Goal: Task Accomplishment & Management: Manage account settings

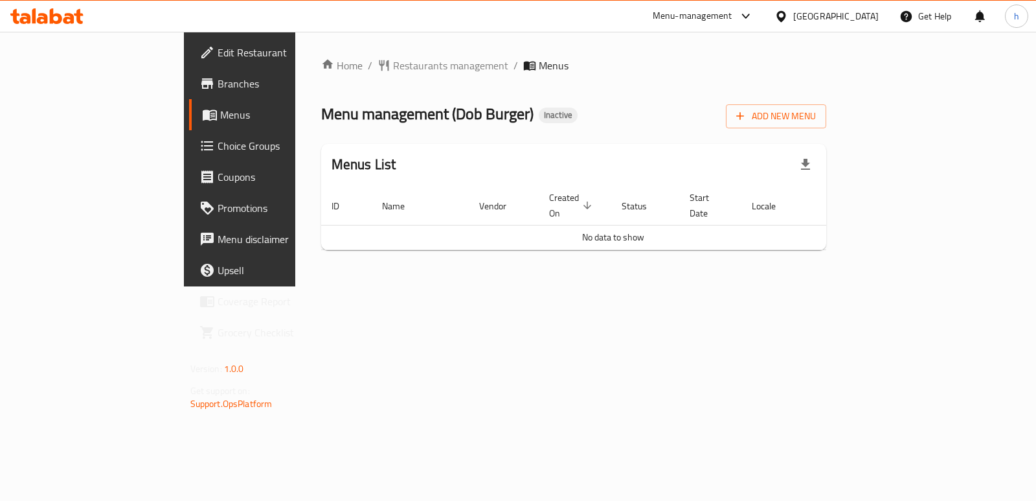
click at [220, 115] on span "Menus" at bounding box center [283, 115] width 126 height 16
click at [65, 21] on icon at bounding box center [68, 18] width 11 height 11
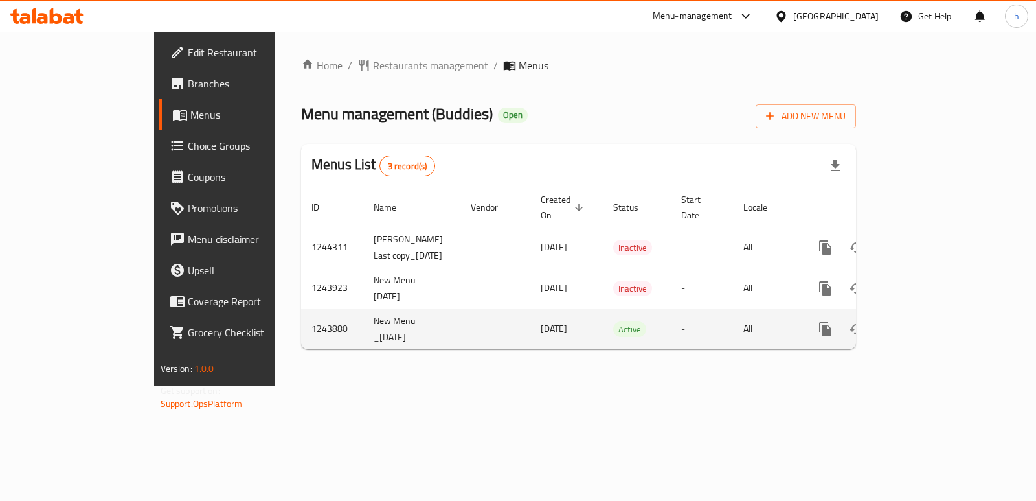
click at [927, 329] on icon "enhanced table" at bounding box center [919, 329] width 16 height 16
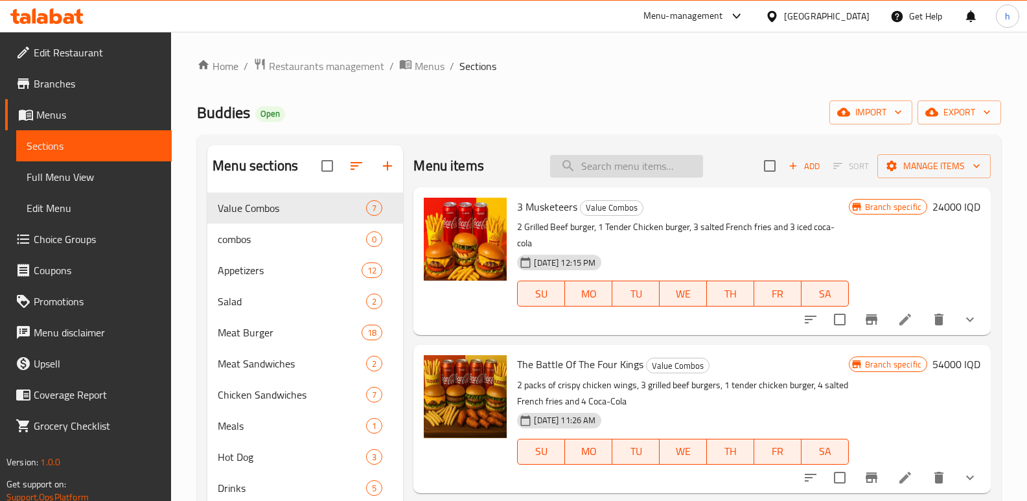
click at [646, 163] on input "search" at bounding box center [626, 166] width 153 height 23
paste input "Nashville Combo"
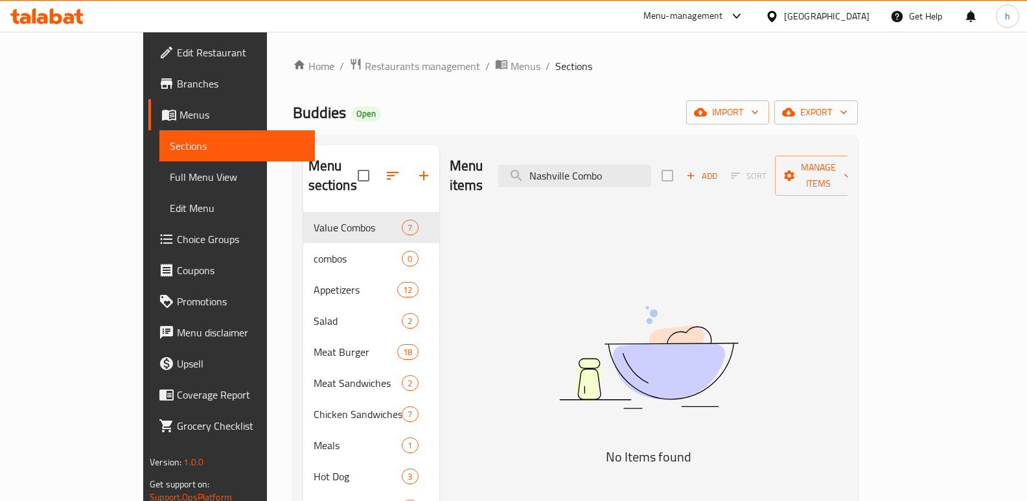
type input "Nashville Combo"
drag, startPoint x: 613, startPoint y: 170, endPoint x: 485, endPoint y: 155, distance: 129.1
click at [488, 155] on div "Menu items Nashville Combo Add Sort Manage items" at bounding box center [649, 176] width 398 height 62
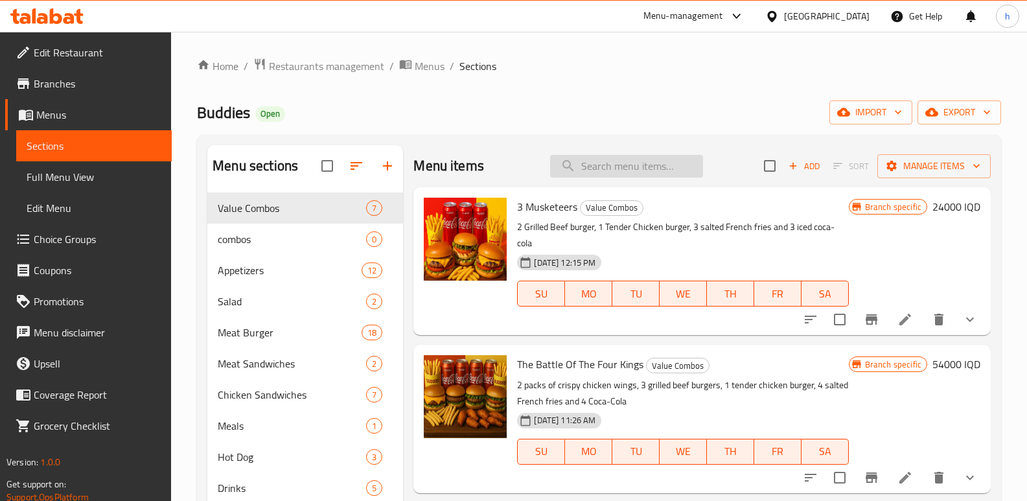
paste input "Nashville Combo"
type input "Nashville Combo"
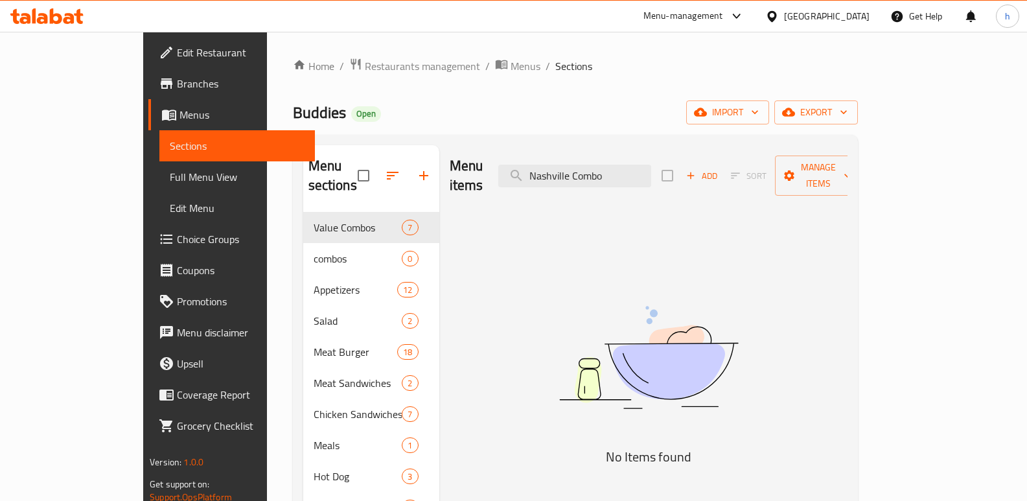
drag, startPoint x: 667, startPoint y: 165, endPoint x: 438, endPoint y: 143, distance: 229.7
click at [439, 143] on div "Menu sections Value Combos 7 combos 0 Appetizers 12 Salad 2 Meat Burger 18 Meat…" at bounding box center [575, 395] width 565 height 521
paste input "Nashville Combo"
type input "Nashville Combo"
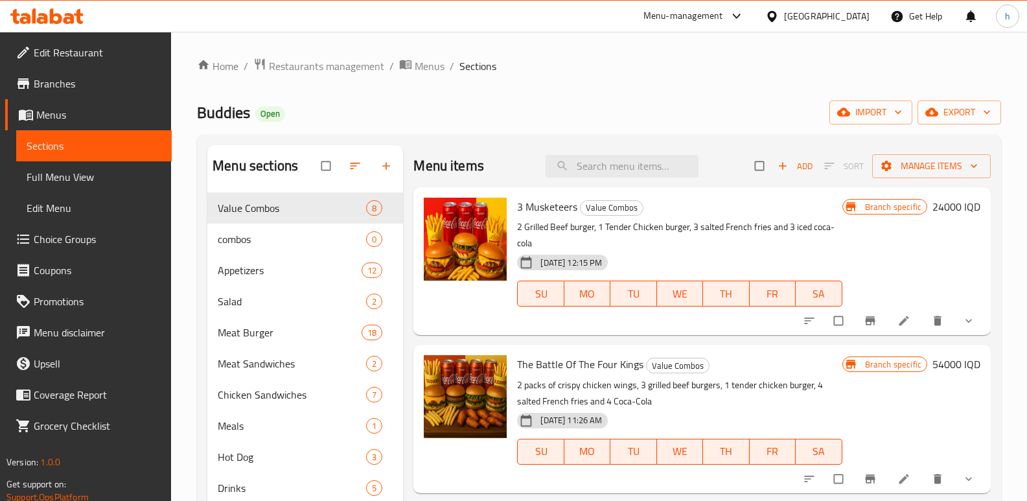
click at [635, 151] on div "Menu items Add Sort Manage items" at bounding box center [701, 166] width 577 height 42
click at [635, 160] on input "search" at bounding box center [621, 166] width 153 height 23
paste input "Nashville Combo"
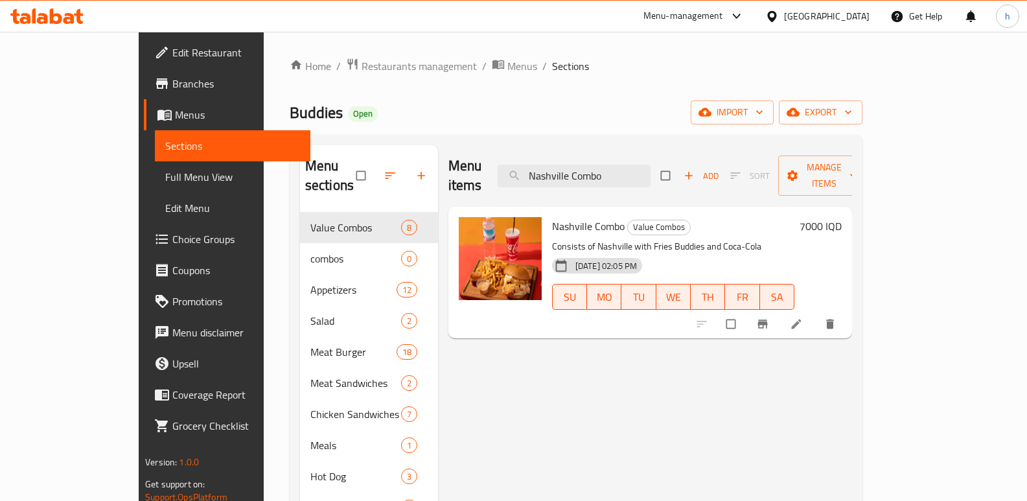
type input "Nashville Combo"
click at [801, 319] on icon at bounding box center [796, 324] width 10 height 10
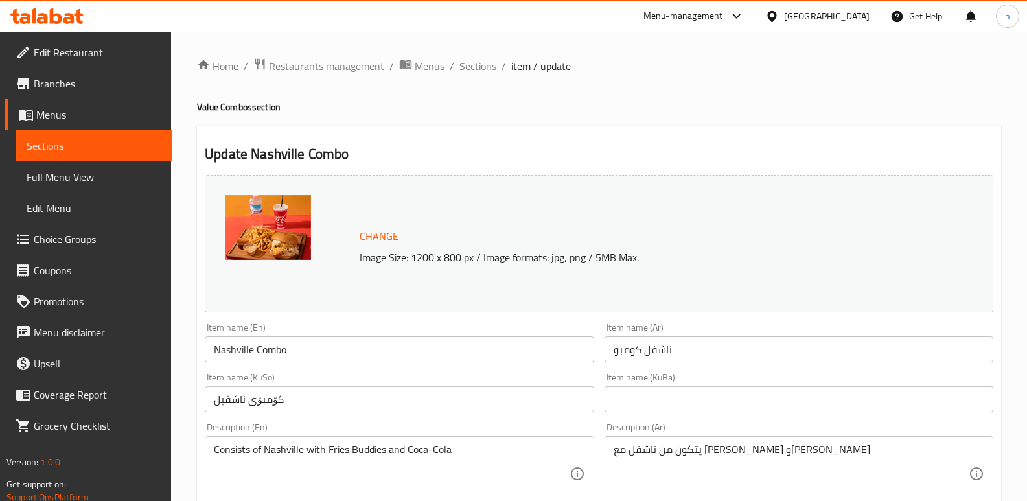
scroll to position [173, 0]
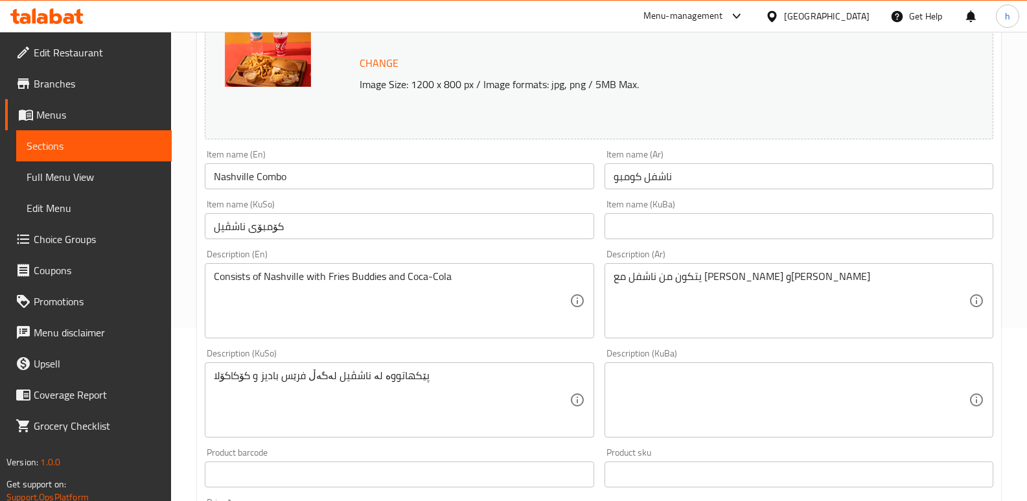
click at [297, 227] on input "کۆمبۆی ناشڤیل" at bounding box center [399, 226] width 389 height 26
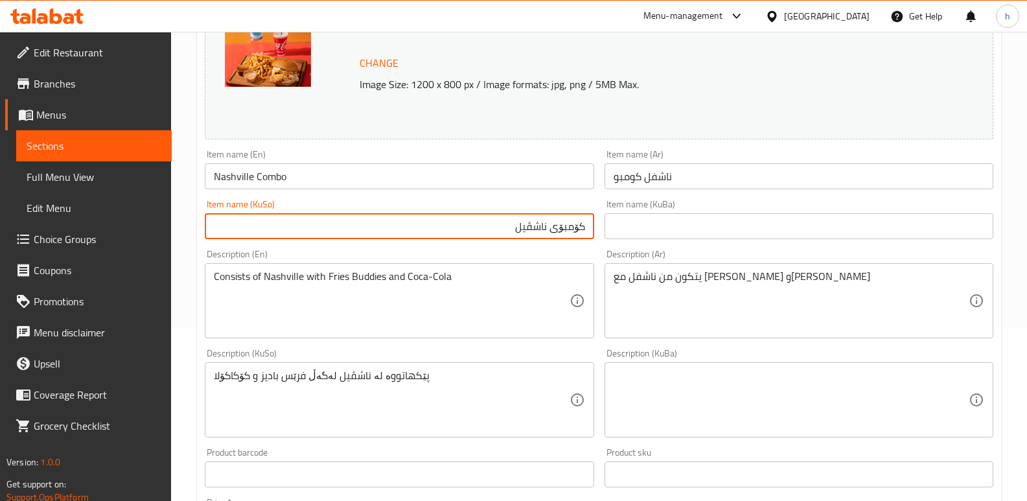
click at [705, 180] on input "ناشفل كومبو" at bounding box center [798, 176] width 389 height 26
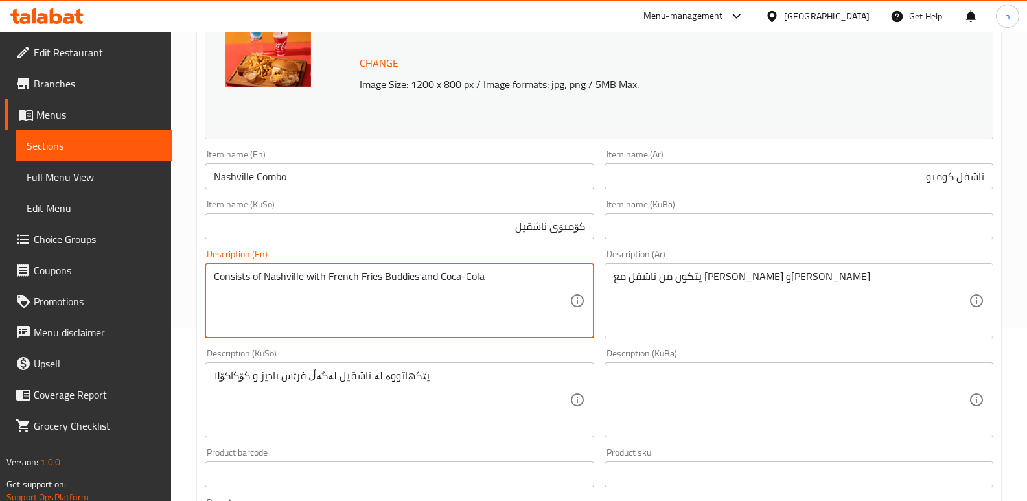
drag, startPoint x: 490, startPoint y: 276, endPoint x: 181, endPoint y: 259, distance: 309.4
click at [181, 259] on div "Home / Restaurants management / Menus / Sections / item / update Value Combos s…" at bounding box center [599, 384] width 856 height 1051
paste textarea "nashville with french fries buddies and coca-c"
type textarea "Consists of Nashville with French fries buddies and Coca-Cola"
drag, startPoint x: 486, startPoint y: 280, endPoint x: 201, endPoint y: 284, distance: 284.4
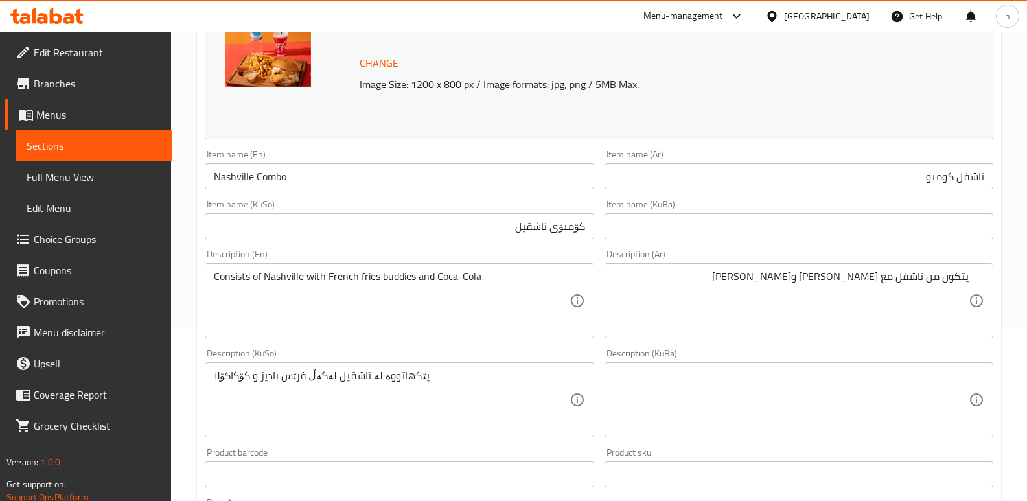
click at [713, 266] on div "يتكون من ناشفل مع [PERSON_NAME] وكوكا كولا Description (Ar)" at bounding box center [798, 300] width 389 height 75
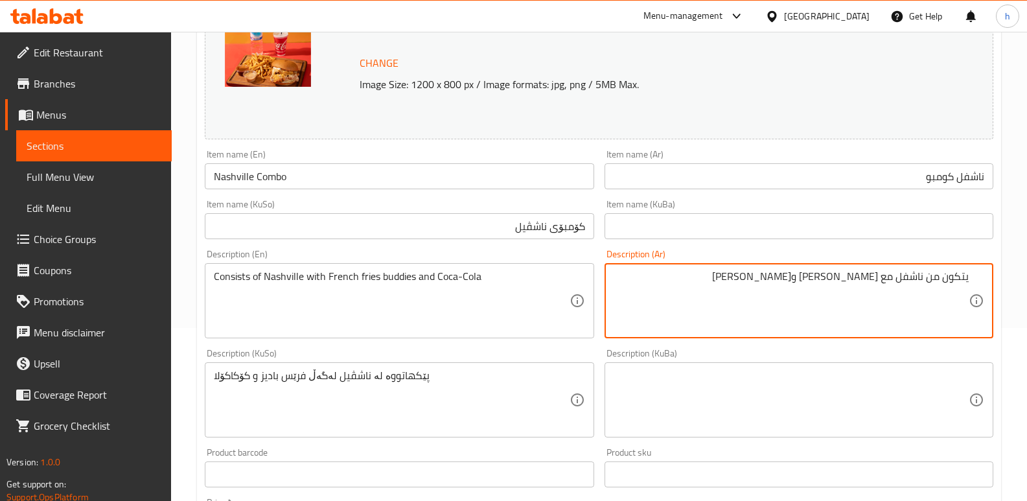
paste textarea "تتكون من ناشفيل مع أصدقاء البطاطس المقلية وكوكا كولا"
click at [965, 304] on textarea "يتكون من ناشفل مع [PERSON_NAME] و[PERSON_NAME] تتكون من ناشفيل مع أصدقاء البطاط…" at bounding box center [790, 301] width 355 height 62
click at [962, 277] on textarea "يتكون من ناشفل مع [PERSON_NAME] و[PERSON_NAME] تتكون من ناشفيل مع أصدقاء البطاط…" at bounding box center [790, 301] width 355 height 62
click at [955, 301] on textarea "يتكون من ناشفل مع [PERSON_NAME] و[PERSON_NAME] تتكون من ناشفيل مع أصدقاء البطاط…" at bounding box center [790, 301] width 355 height 62
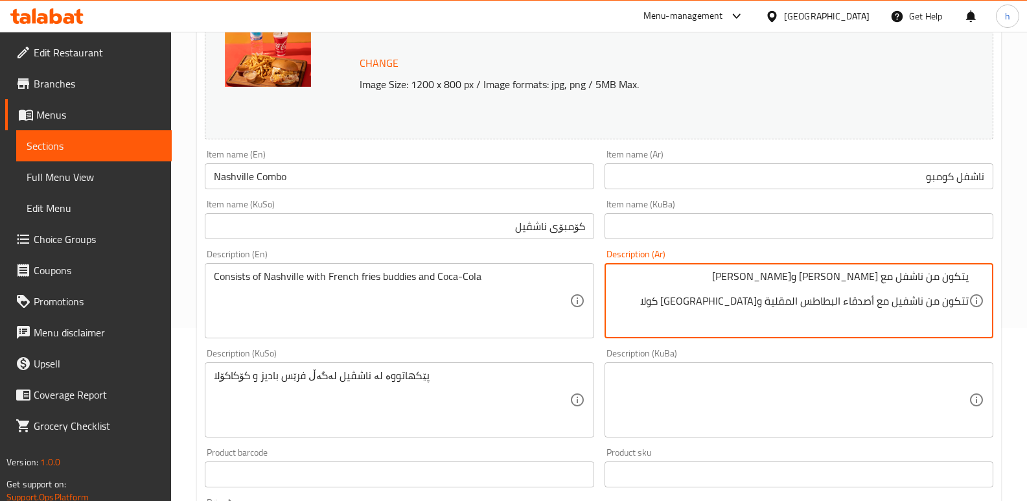
click at [955, 301] on textarea "يتكون من ناشفل مع [PERSON_NAME] و[PERSON_NAME] تتكون من ناشفيل مع أصدقاء البطاط…" at bounding box center [790, 301] width 355 height 62
paste textarea "ي"
click at [805, 305] on textarea "يتكون من ناشفل مع [PERSON_NAME] و[PERSON_NAME] يتكون من ناشفيل مع أصدقاء البطاط…" at bounding box center [790, 301] width 355 height 62
click at [836, 302] on textarea "يتكون من ناشفل مع [PERSON_NAME] و[PERSON_NAME] يتكون من ناشفيل مع أصدقاء البطاط…" at bounding box center [790, 301] width 355 height 62
click at [811, 301] on textarea "يتكون من ناشفل مع [PERSON_NAME] و[PERSON_NAME] يتكون من ناشفيل مع أصدقاء بطاطا …" at bounding box center [790, 301] width 355 height 62
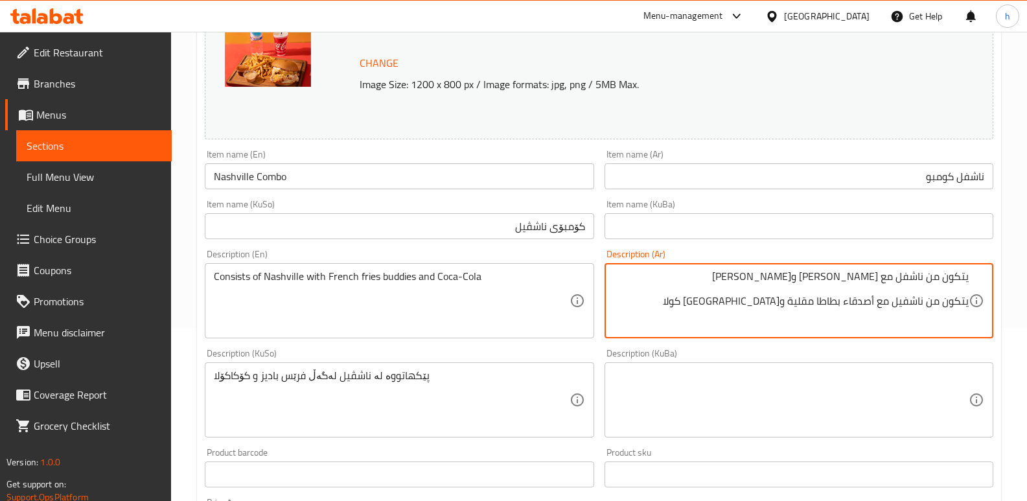
click at [863, 301] on textarea "يتكون من ناشفل مع [PERSON_NAME] و[PERSON_NAME] يتكون من ناشفيل مع أصدقاء بطاطا …" at bounding box center [790, 301] width 355 height 62
click at [821, 301] on textarea "يتكون من ناشفل مع [PERSON_NAME] و[PERSON_NAME] يتكون من ناشفيل مع بطاطا مقلية و…" at bounding box center [790, 301] width 355 height 62
type textarea "يتكون من ناشفل مع [PERSON_NAME] و[PERSON_NAME] يتكون من ناشفيل مع بطاطا مقلية و…"
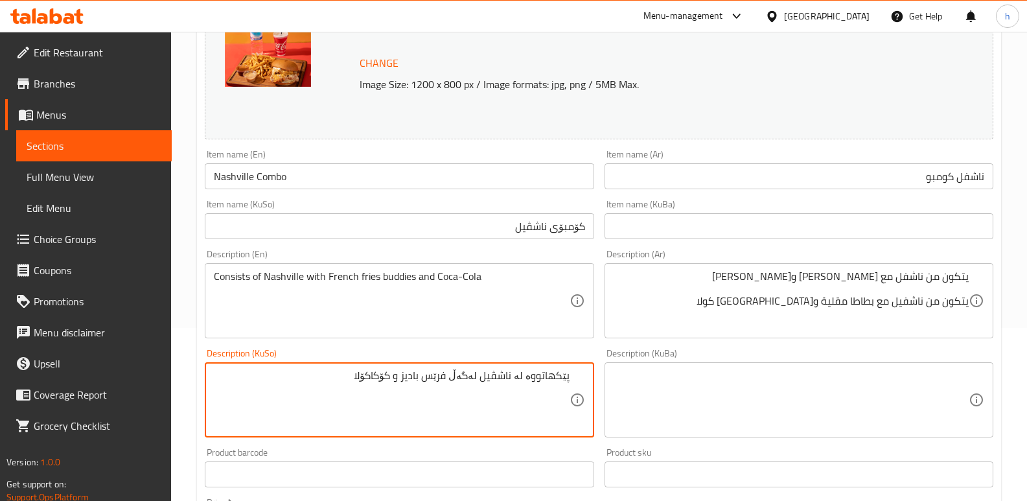
drag, startPoint x: 361, startPoint y: 372, endPoint x: 378, endPoint y: 369, distance: 17.7
click at [378, 369] on textarea "پێکهاتووە لە ناشڤیل لەگەڵ فرێس بادیز و کۆکاکۆلا" at bounding box center [391, 400] width 355 height 62
click at [444, 402] on textarea "پێکهاتووە لە ناشڤیل لەگەڵ فرێس بادیز و کۆکاکۆلا" at bounding box center [391, 400] width 355 height 62
click at [450, 378] on textarea "پێکهاتووە لە ناشڤیل لەگەڵ فرێس بادیز و کۆکاکۆلا" at bounding box center [391, 400] width 355 height 62
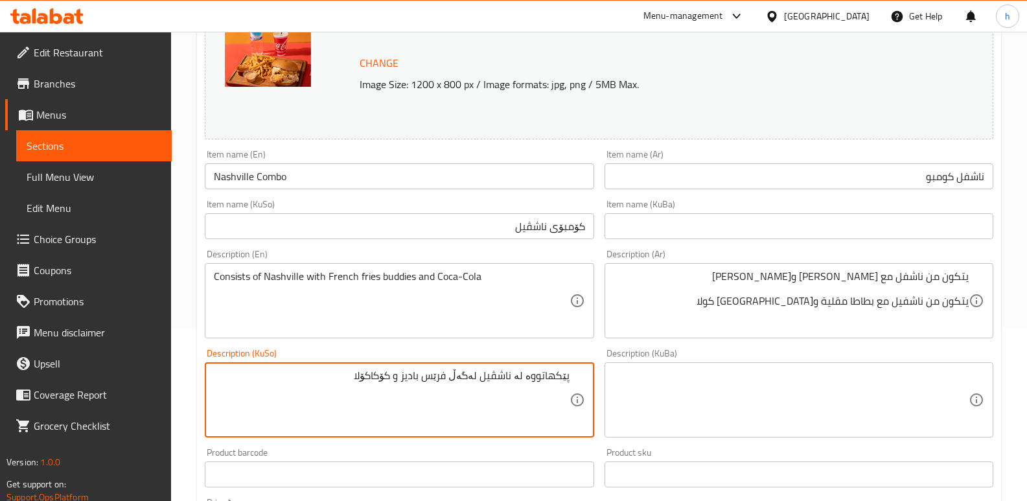
click at [450, 378] on textarea "پێکهاتووە لە ناشڤیل لەگەڵ فرێس بادیز و کۆکاکۆلا" at bounding box center [391, 400] width 355 height 62
type textarea "پێکهاتووە لە ناشڤیل لەگەڵ فینگەری بادیز و کۆکاکۆلا"
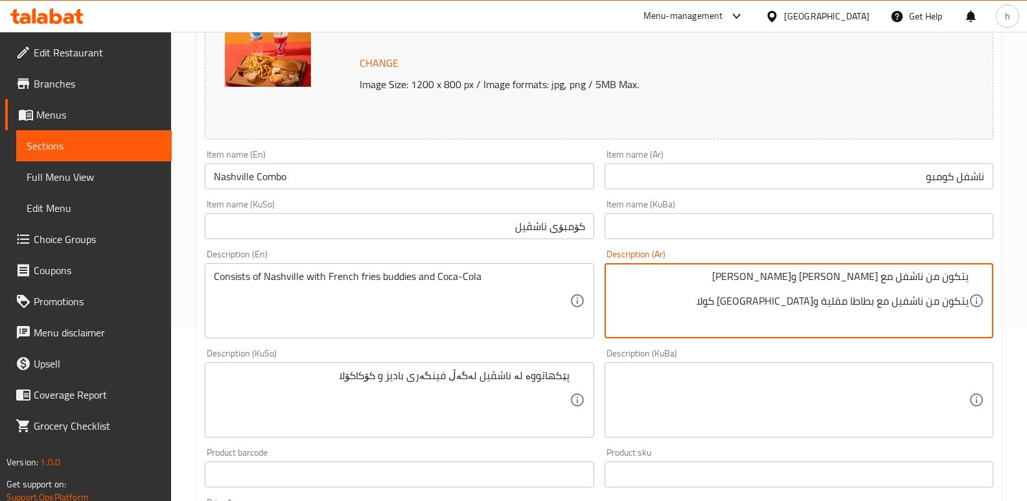
paste textarea "بديز،"
drag, startPoint x: 839, startPoint y: 277, endPoint x: 1036, endPoint y: 279, distance: 196.9
click at [1027, 279] on html "​ Menu-management [GEOGRAPHIC_DATA] Get Help h Edit Restaurant Branches Menus S…" at bounding box center [513, 77] width 1027 height 501
click at [967, 286] on textarea "يتكون من ناشفيل مع بطاطا مقلية بديز وكوكا كولا" at bounding box center [790, 301] width 355 height 62
type textarea "يتكون من ناشفيل مع بطاطا مقلية بديز وكوكا كولا"
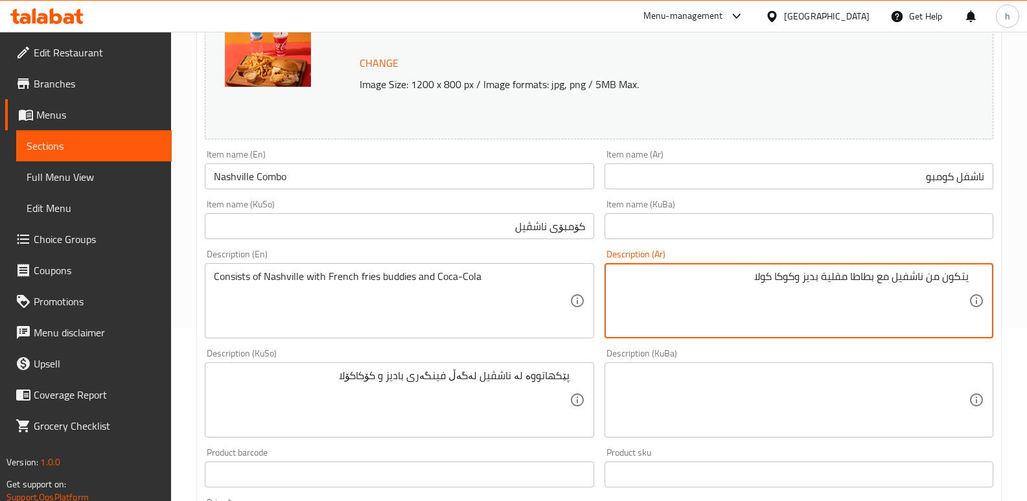
click at [841, 150] on div "Item name (Ar) [PERSON_NAME] Item name (Ar)" at bounding box center [798, 170] width 389 height 40
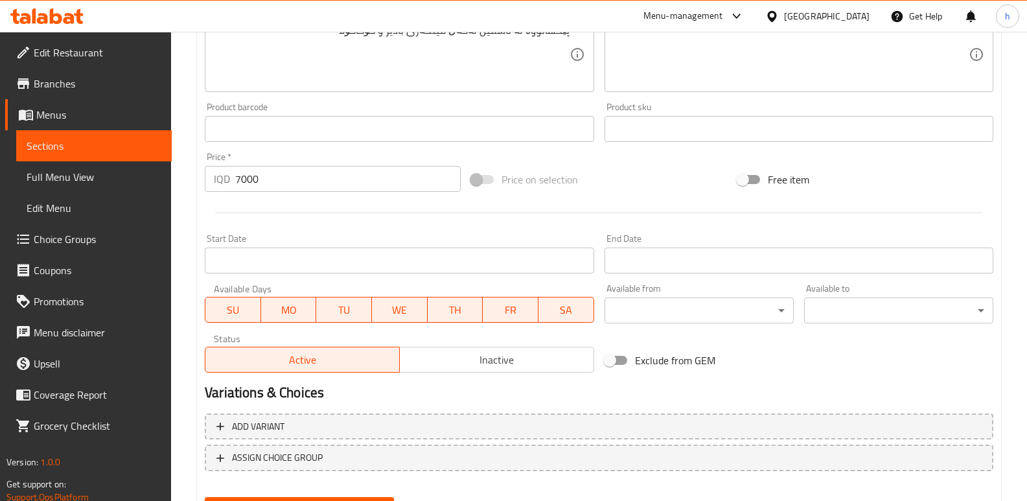
scroll to position [582, 0]
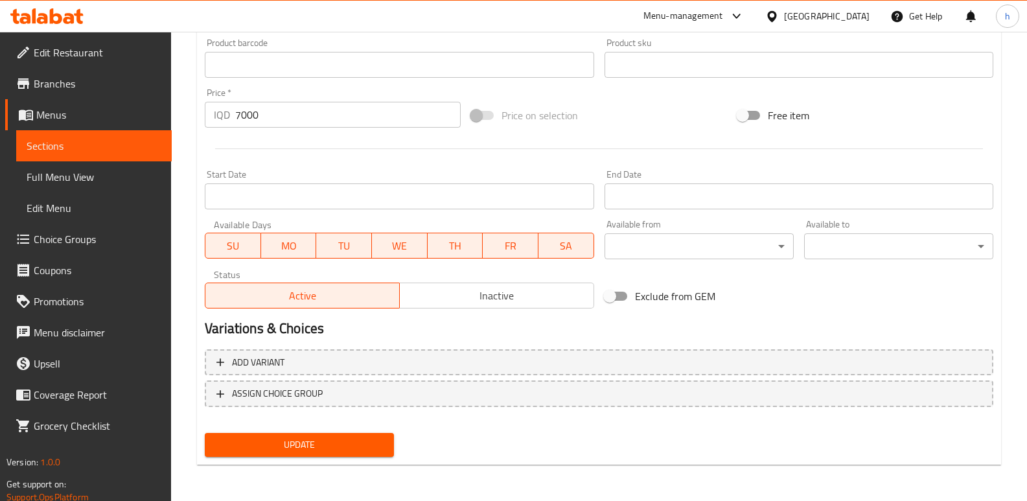
click at [362, 439] on span "Update" at bounding box center [299, 445] width 168 height 16
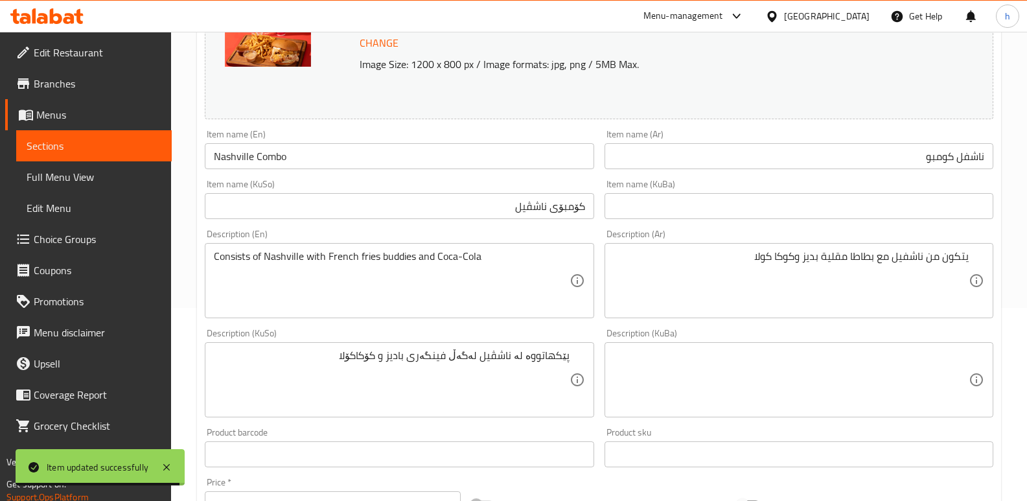
scroll to position [0, 0]
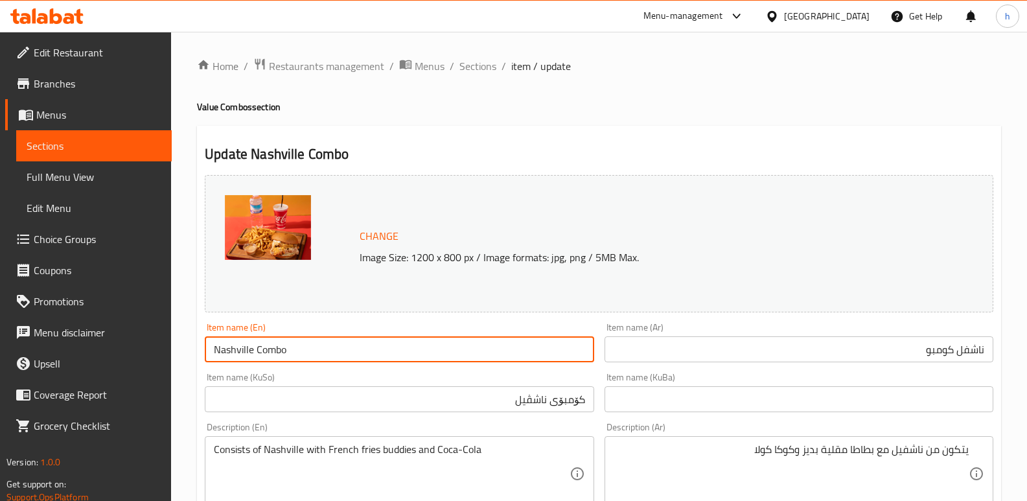
drag, startPoint x: 295, startPoint y: 352, endPoint x: 145, endPoint y: 336, distance: 151.1
click at [100, 170] on span "Full Menu View" at bounding box center [94, 177] width 135 height 16
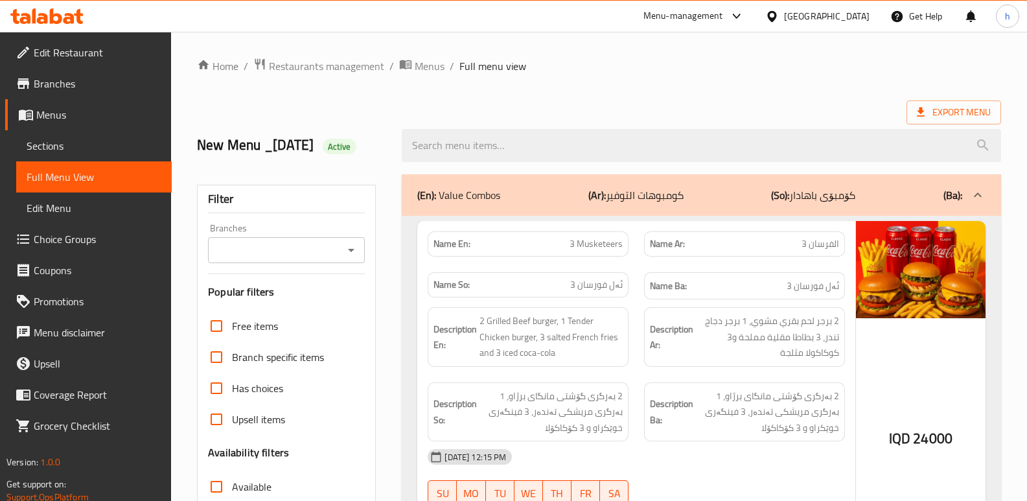
click at [293, 255] on input "Branches" at bounding box center [276, 250] width 128 height 18
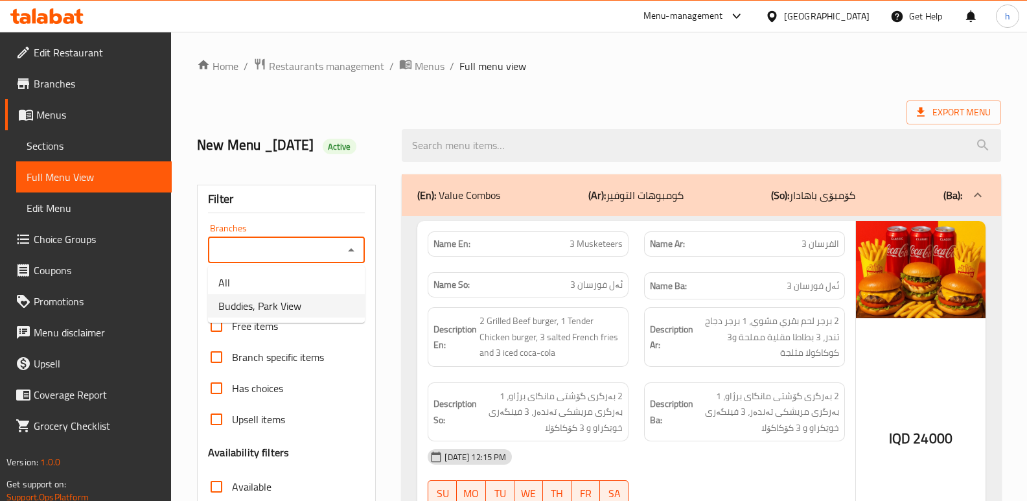
click at [297, 303] on span "Buddies, Park View" at bounding box center [259, 306] width 83 height 16
type input "Buddies, Park View"
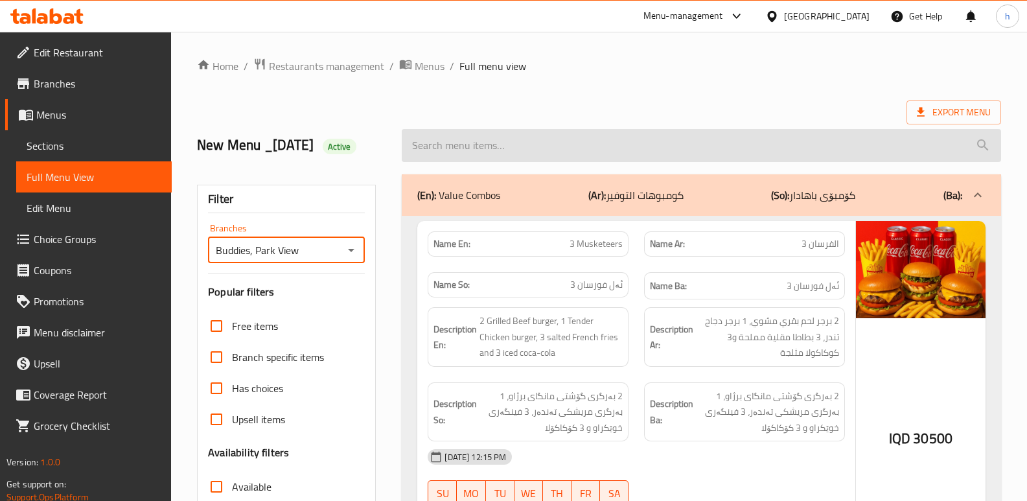
click at [542, 146] on input "search" at bounding box center [701, 145] width 599 height 33
paste input "Nashville Combo"
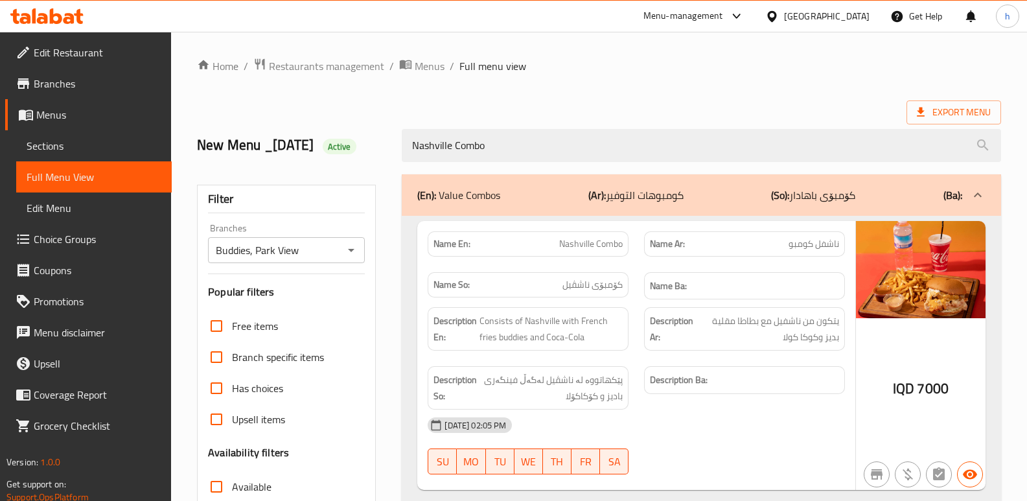
type input "Nashville Combo"
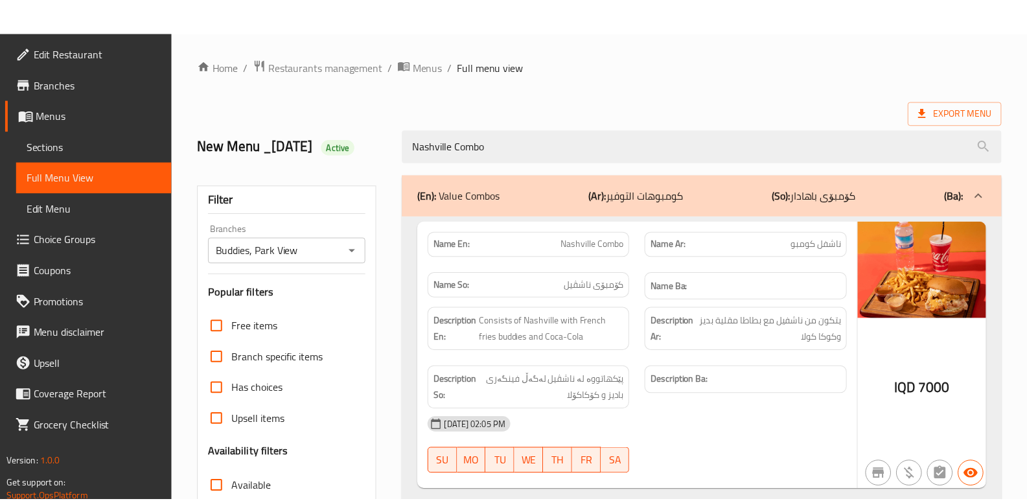
scroll to position [188, 0]
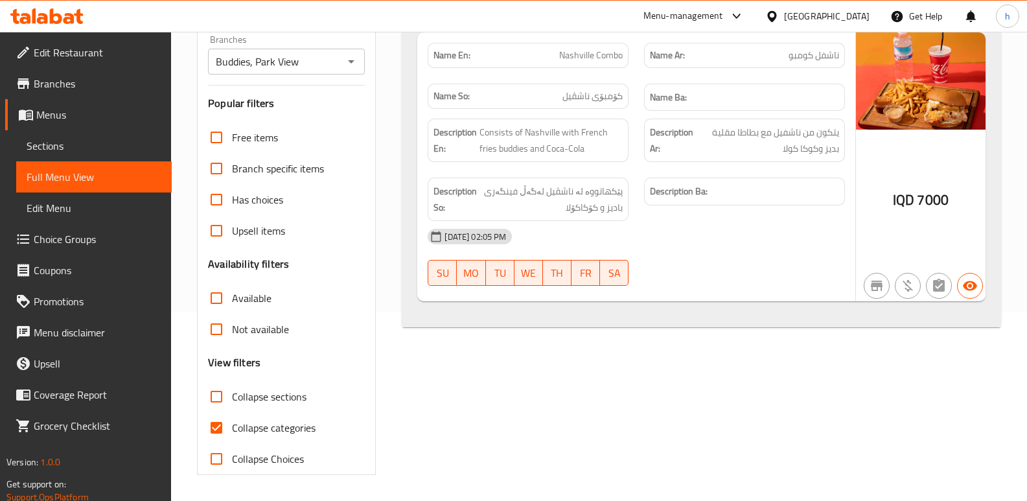
click at [91, 154] on link "Sections" at bounding box center [93, 145] width 155 height 31
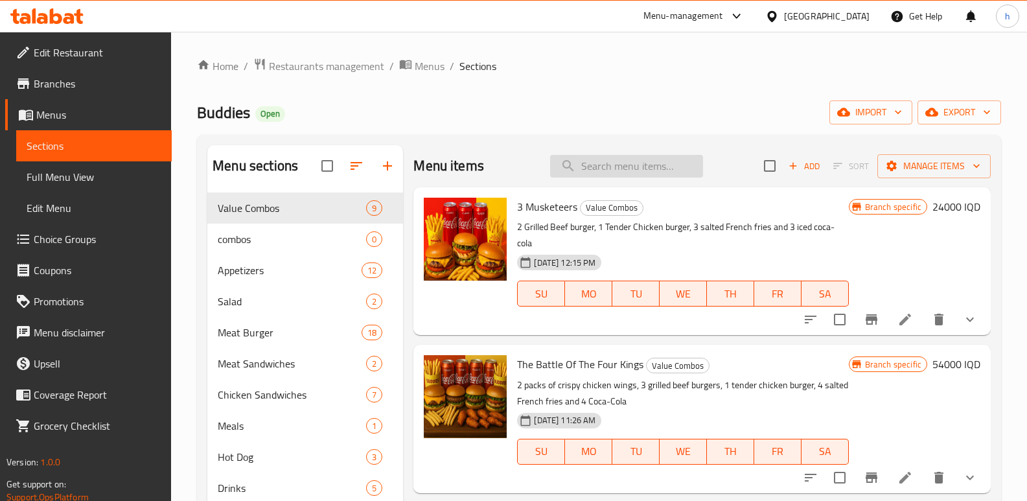
click at [620, 165] on input "search" at bounding box center [626, 166] width 153 height 23
paste input "Duo Combo"
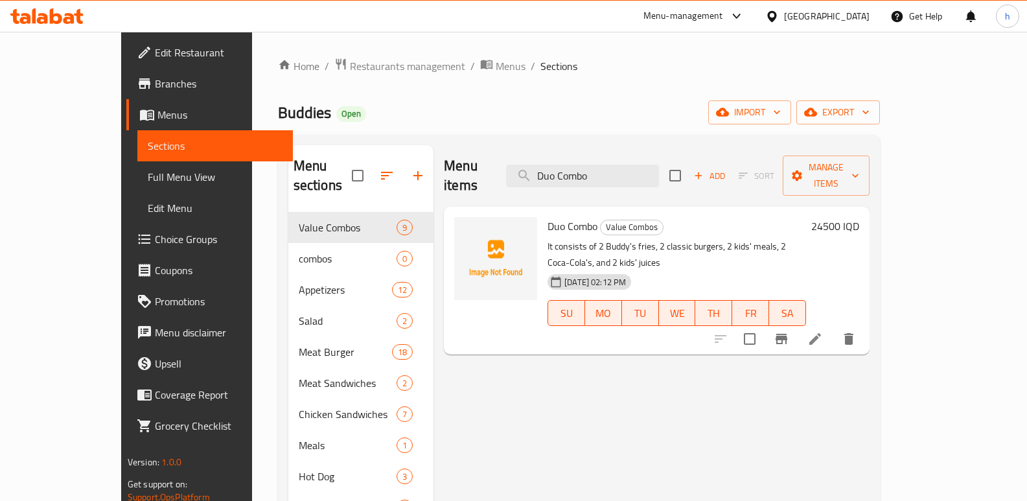
type input "Duo Combo"
click at [821, 333] on icon at bounding box center [815, 339] width 12 height 12
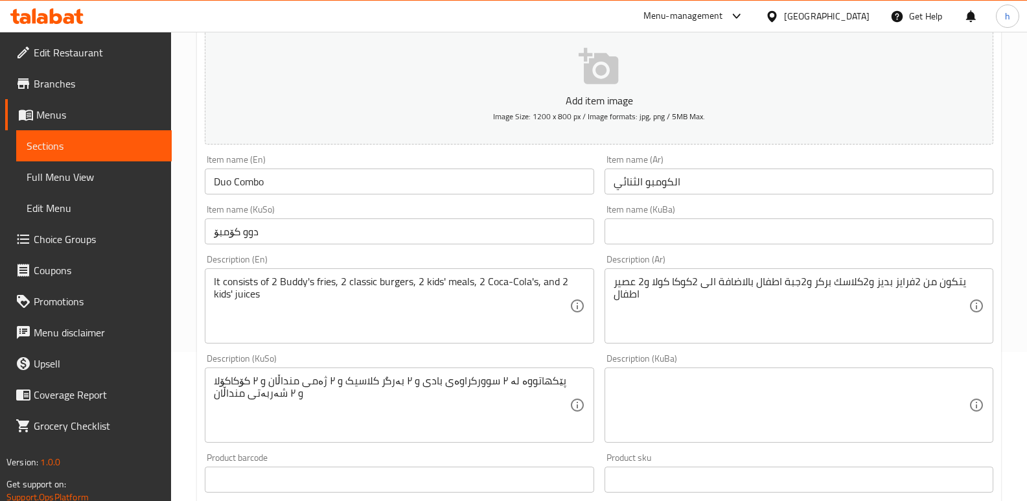
scroll to position [173, 0]
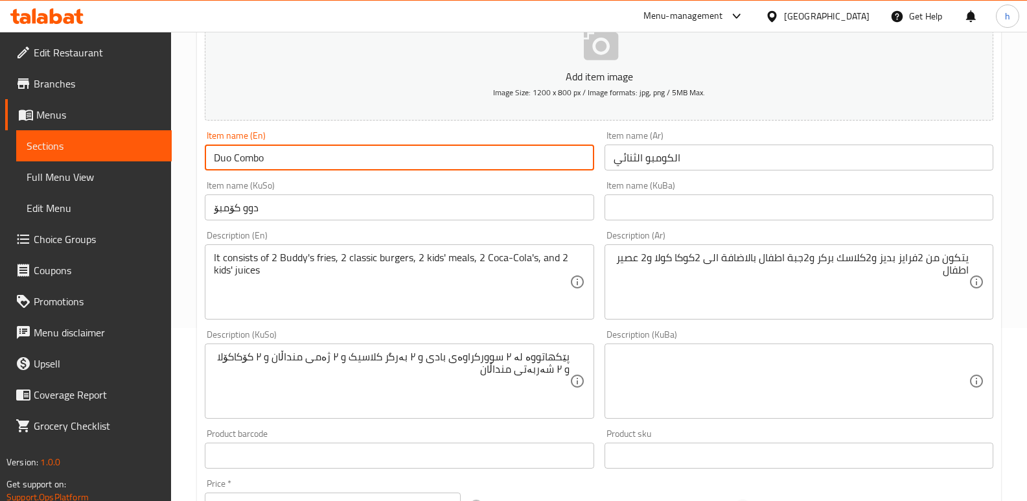
drag, startPoint x: 261, startPoint y: 158, endPoint x: 197, endPoint y: 174, distance: 66.0
click at [197, 174] on div "Update Duo Combo Add item image Image Size: 1200 x 800 px / Image formats: jpg,…" at bounding box center [599, 404] width 804 height 903
click at [709, 155] on input "الكومبو الثنائي" at bounding box center [798, 157] width 389 height 26
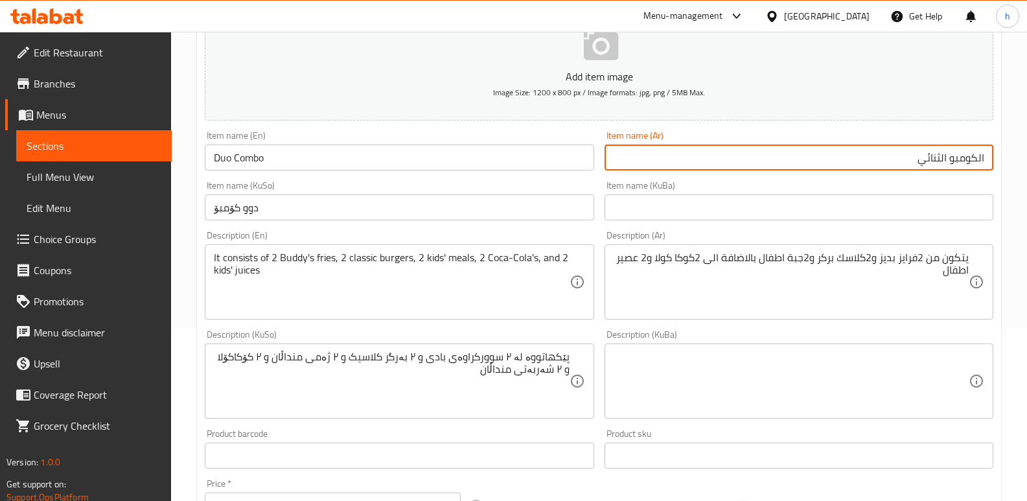
click at [977, 159] on input "الكومبو الثنائي" at bounding box center [798, 157] width 389 height 26
click at [948, 159] on input "كومبو الثنائي" at bounding box center [798, 157] width 389 height 26
type input "كومبو ثنائي"
click at [353, 214] on input "دوو کۆمبۆ" at bounding box center [399, 207] width 389 height 26
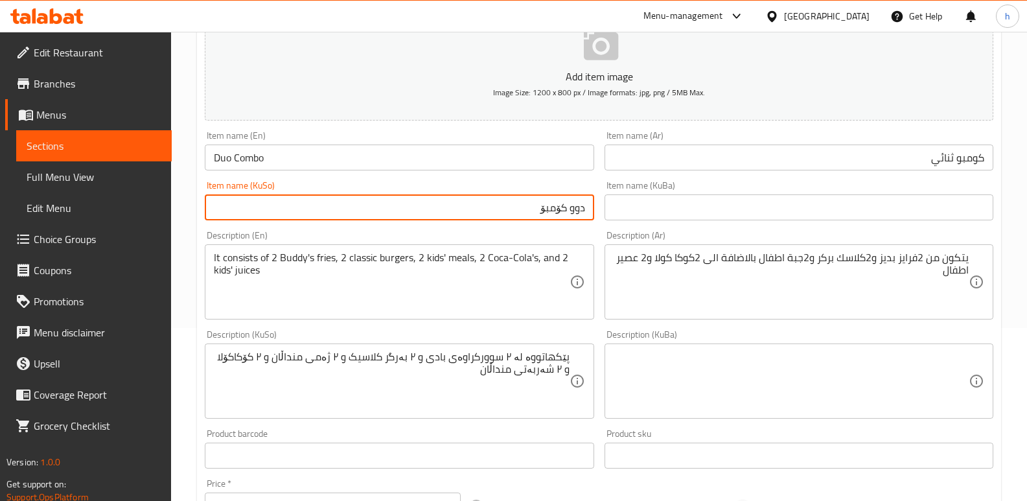
click at [575, 209] on input "دوو کۆمبۆ" at bounding box center [399, 207] width 389 height 26
drag, startPoint x: 540, startPoint y: 206, endPoint x: 551, endPoint y: 218, distance: 16.5
click at [540, 206] on input "کۆمبۆ" at bounding box center [399, 207] width 389 height 26
type input "کۆمبۆی دووانی"
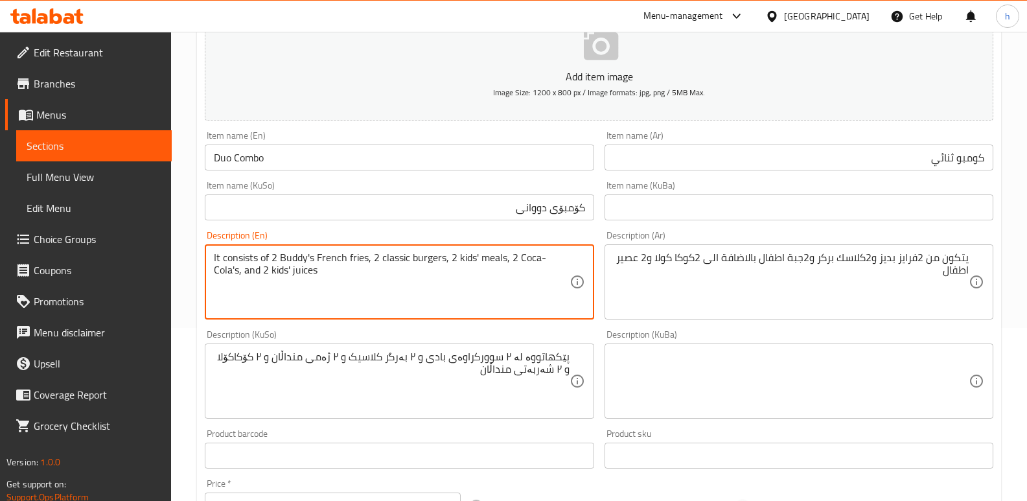
click at [242, 271] on textarea "It consists of 2 Buddy's French fries, 2 classic burgers, 2 kids' meals, 2 Coca…" at bounding box center [391, 282] width 355 height 62
click at [477, 257] on textarea "It consists of 2 Buddy's French fries, 2 classic burgers, 2 kids' meals, 2 Coca…" at bounding box center [391, 282] width 355 height 62
click at [259, 269] on textarea "It consists of 2 Buddy's French fries, 2 classic burgers, 2 kids meals, 2 Coca-…" at bounding box center [391, 282] width 355 height 62
type textarea "It consists of 2 Buddy's French fries, 2 classic burgers, 2 kids meals, 2 Coca-…"
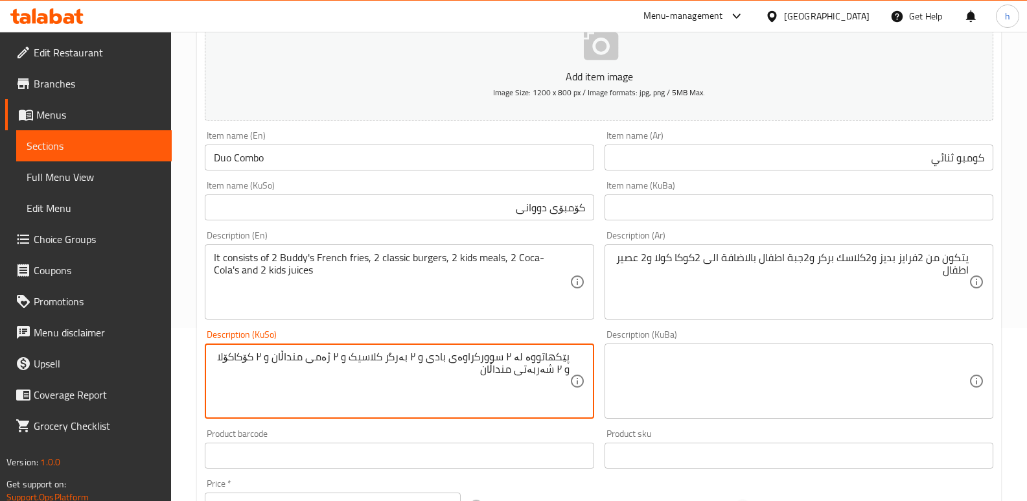
drag, startPoint x: 556, startPoint y: 348, endPoint x: 598, endPoint y: 344, distance: 41.7
click at [510, 383] on textarea "پێکهاتووە لە ٢ سوورکراوەی بادی و ٢ بەرگر کلاسیک و ٢ ژەمی منداڵان و ٢ کۆکاکۆلا و…" at bounding box center [391, 381] width 355 height 62
click at [516, 356] on textarea "پێکهاتووە لە ٢ سوورکراوەی بادی و ٢ بەرگر کلاسیک و ٢ ژەمی منداڵان و ٢ کۆکاکۆلا و…" at bounding box center [391, 381] width 355 height 62
click at [475, 358] on textarea "پێکهاتووە لە 2 سوورکراوەی بادی و ٢ بەرگر کلاسیک و ٢ ژەمی منداڵان و ٢ کۆکاکۆلا و…" at bounding box center [391, 381] width 355 height 62
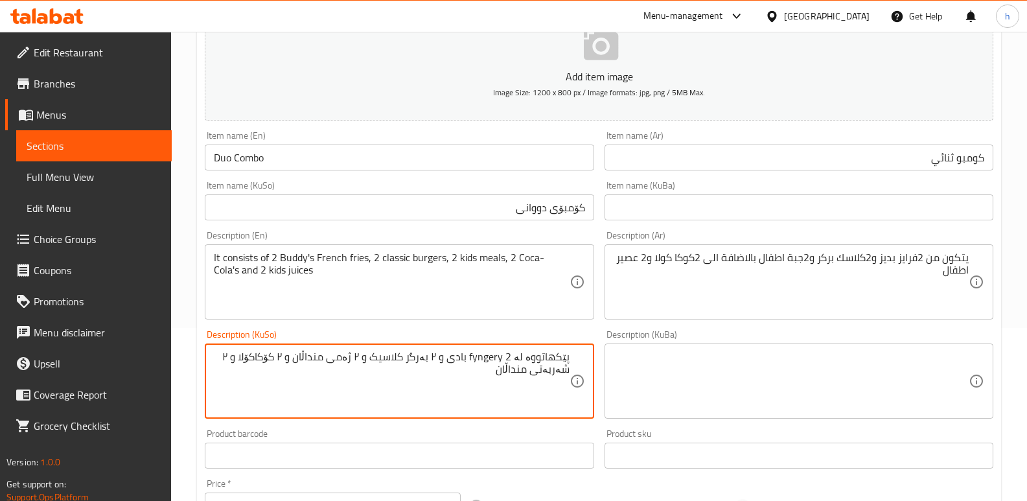
click at [494, 356] on textarea "پێکهاتووە لە 2 fyngery بادی و ٢ بەرگر کلاسیک و ٢ ژەمی منداڵان و ٢ کۆکاکۆلا و ٢ …" at bounding box center [391, 381] width 355 height 62
click at [450, 358] on textarea "پێکهاتووە لە 2 فینگەری بادی و ٢ بەرگر کلاسیک و ٢ ژەمی منداڵان و ٢ کۆکاکۆلا و ٢ …" at bounding box center [391, 381] width 355 height 62
click at [514, 355] on textarea "پێکهاتووە لە 2 فینگەری بادیز و ٢ بەرگر کلاسیک و ٢ ژەمی منداڵان و ٢ کۆکاکۆلا و ٢…" at bounding box center [391, 381] width 355 height 62
click at [445, 360] on textarea "پێکهاتووە لە 2 فینگەری بادیز و ٢ بەرگر کلاسیک و ٢ ژەمی منداڵان و ٢ کۆکاکۆلا و ٢…" at bounding box center [391, 381] width 355 height 62
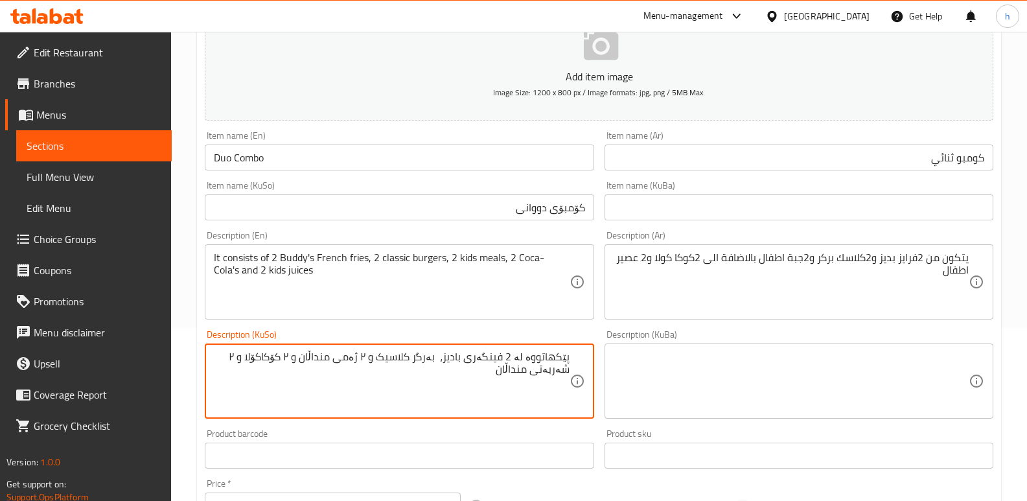
paste textarea "2"
click at [418, 361] on textarea "پێکهاتووە لە 2 فینگەری بادیز، 2 بەرگر کلاسیک و ٢ ژەمی منداڵان و ٢ کۆکاکۆلا و ٢ …" at bounding box center [391, 381] width 355 height 62
drag, startPoint x: 365, startPoint y: 361, endPoint x: 423, endPoint y: 393, distance: 65.8
click at [366, 360] on textarea "پێکهاتووە لە 2 فینگەری بادیز، 2 بەرگری کلاسیک و ٢ ژەمی منداڵان و ٢ کۆکاکۆلا و ٢…" at bounding box center [391, 381] width 355 height 62
drag, startPoint x: 363, startPoint y: 357, endPoint x: 370, endPoint y: 354, distance: 7.2
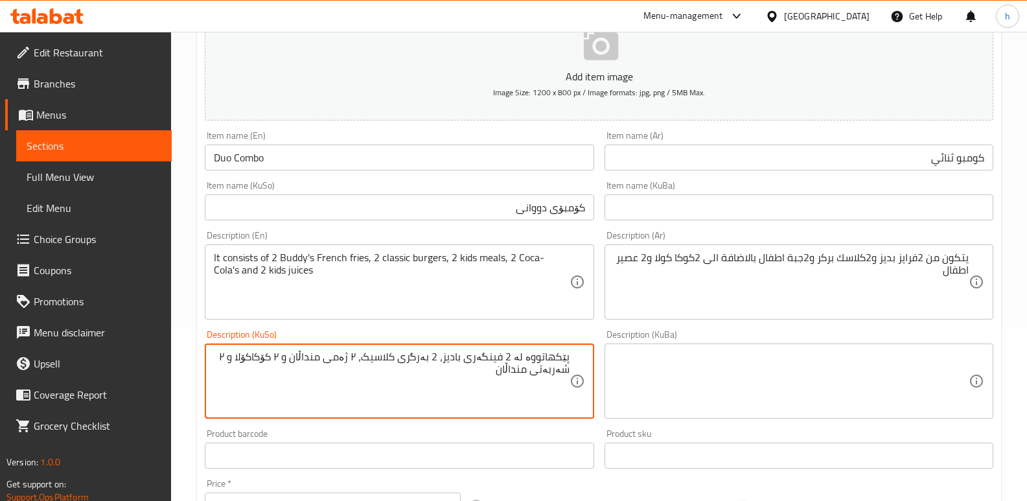
click at [370, 354] on textarea "پێکهاتووە لە 2 فینگەری بادیز، 2 بەرگری کلاسیک، ٢ ژەمی منداڵان و ٢ کۆکاکۆلا و ٢ …" at bounding box center [391, 381] width 355 height 62
click at [368, 354] on textarea "پێکهاتووە لە 2 فینگەری بادیز، 2 بەرگری کلاسیک، ٢ ژەمی منداڵان و ٢ کۆکاکۆلا و ٢ …" at bounding box center [391, 381] width 355 height 62
click at [366, 356] on textarea "پێکهاتووە لە 2 فینگەری بادیز، 2 بەرگری کلاسیک، ٢ ژەمی منداڵان و ٢ کۆکاکۆلا و ٢ …" at bounding box center [391, 381] width 355 height 62
paste textarea "2"
click at [297, 358] on textarea "پێکهاتووە لە 2 فینگەری بادیز، 2 بەرگری کلاسیک، 2 ژەمی منداڵان و ٢ کۆکاکۆلا و ٢ …" at bounding box center [391, 381] width 355 height 62
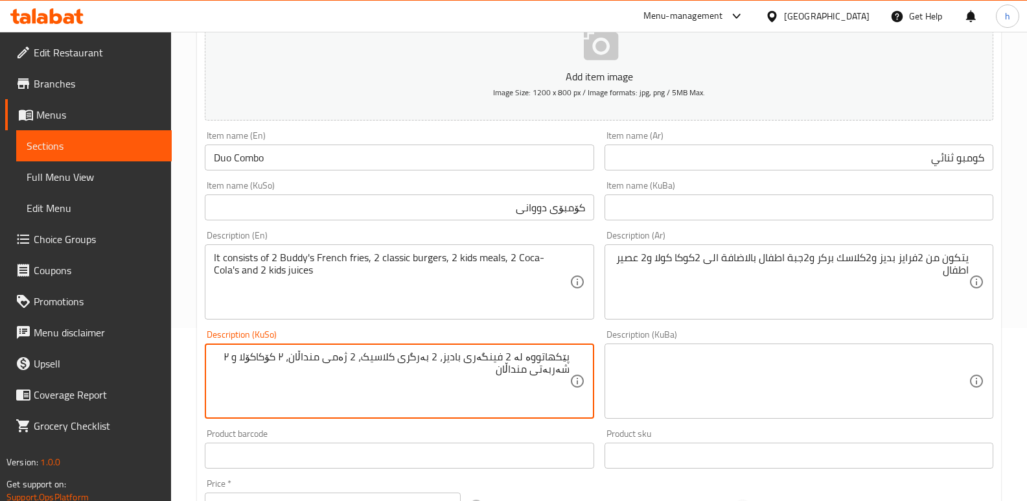
click at [299, 355] on textarea "پێکهاتووە لە 2 فینگەری بادیز، 2 بەرگری کلاسیک، 2 ژەمی منداڵان، ٢ کۆکاکۆلا و ٢ ش…" at bounding box center [391, 381] width 355 height 62
paste textarea "2"
drag, startPoint x: 242, startPoint y: 357, endPoint x: 248, endPoint y: 356, distance: 6.6
click at [248, 356] on textarea "پێکهاتووە لە 2 فینگەری بادیز، 2 بەرگری کلاسیک، 2 ژەمی منداڵان، 2 کۆکاکۆلا و ٢ ش…" at bounding box center [391, 381] width 355 height 62
click at [246, 356] on textarea "پێکهاتووە لە 2 فینگەری بادیز، 2 بەرگری کلاسیک، 2 ژەمی منداڵان، 2 کۆکاکۆلا و ٢ ش…" at bounding box center [391, 381] width 355 height 62
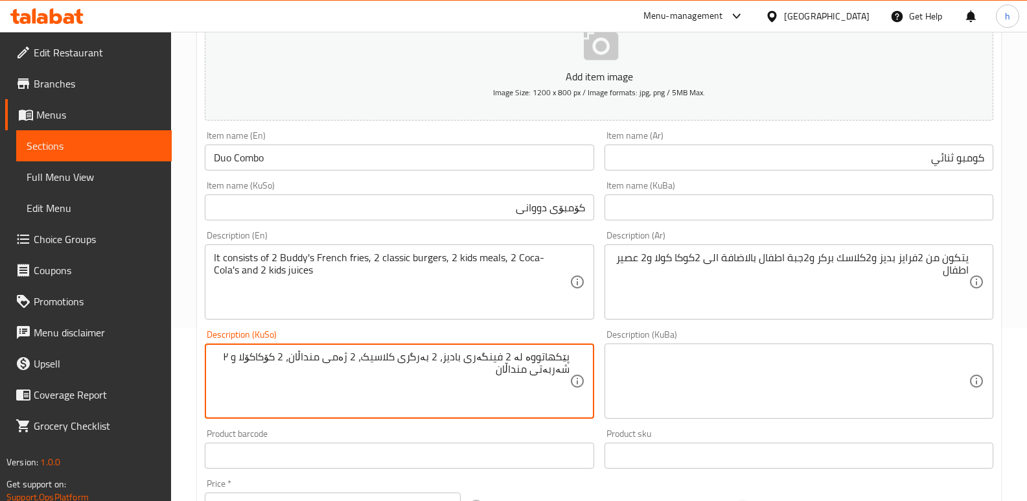
click at [244, 356] on textarea "پێکهاتووە لە 2 فینگەری بادیز، 2 بەرگری کلاسیک، 2 ژەمی منداڵان، 2 کۆکاکۆلا و ٢ ش…" at bounding box center [391, 381] width 355 height 62
paste textarea "2"
type textarea "پێکهاتووە لە 2 فینگەری بادیز، 2 بەرگری کلاسیک، 2 ژەمی منداڵان، 2 کۆکاکۆلا و 2 ش…"
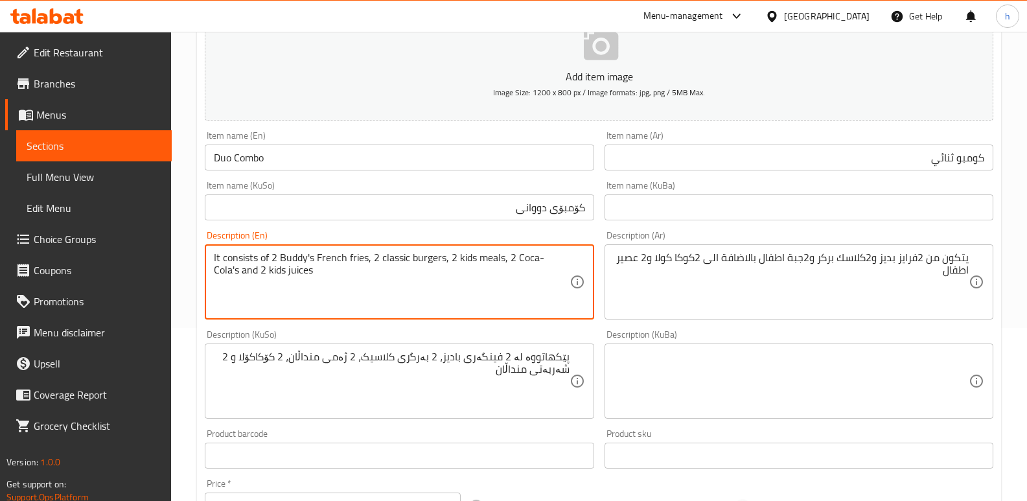
drag, startPoint x: 290, startPoint y: 279, endPoint x: 193, endPoint y: 249, distance: 101.6
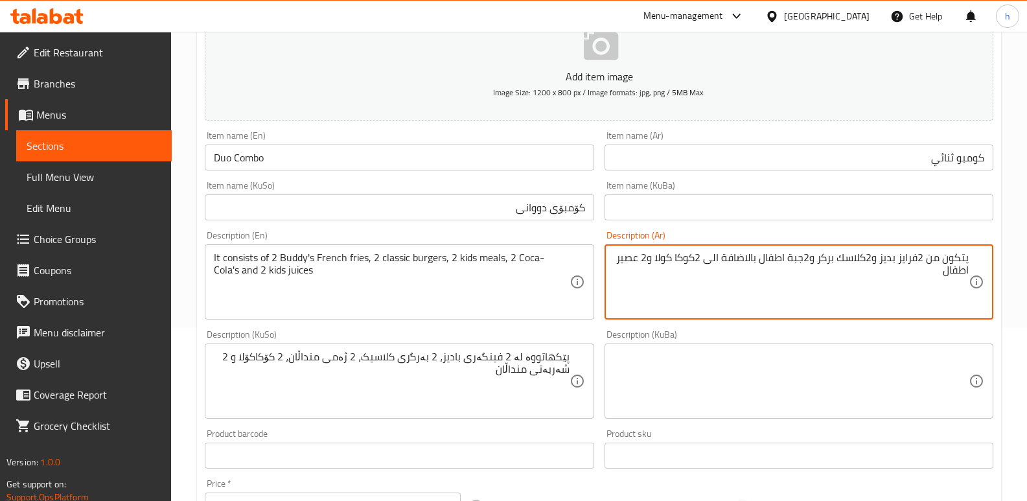
drag, startPoint x: 959, startPoint y: 265, endPoint x: 1036, endPoint y: 227, distance: 85.2
paste textarea "بطاطا مقلية بديز، 2 برجر كلاسيك، 2 وجبات أطفال، 2 كوكا كولا و 2 عصائر أطفال."
type textarea "يتكون من 2 بطاطا مقلية بديز، 2 برجر كلاسيك، 2 وجبات أطفال، 2 كوكا كولا و 2 عصائ…"
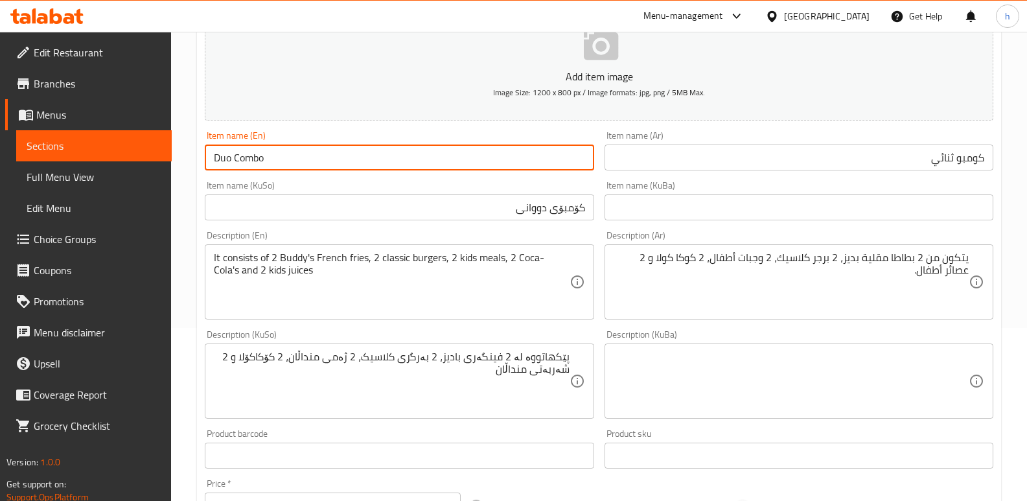
drag, startPoint x: 267, startPoint y: 165, endPoint x: 153, endPoint y: 148, distance: 115.1
click at [153, 148] on div "Edit Restaurant Branches Menus Sections Full Menu View Edit Menu Choice Groups …" at bounding box center [513, 375] width 1027 height 1033
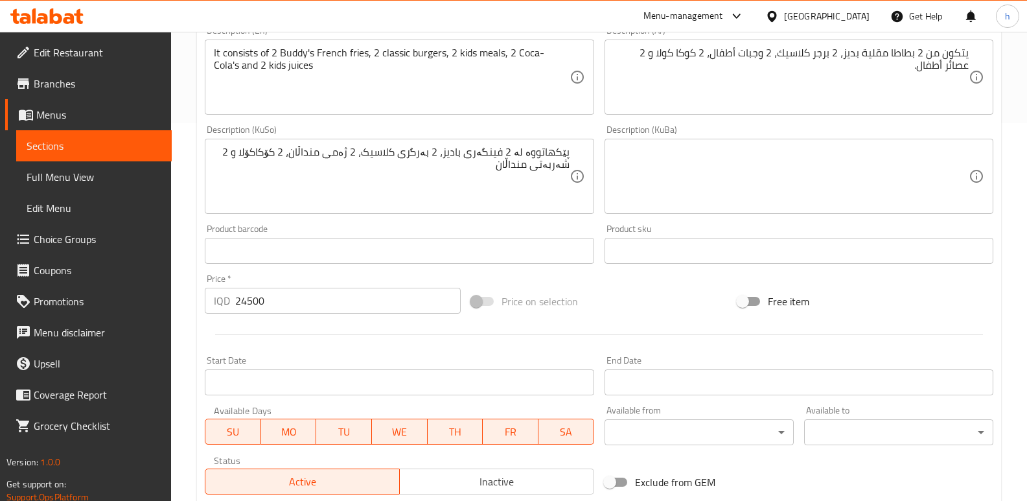
scroll to position [564, 0]
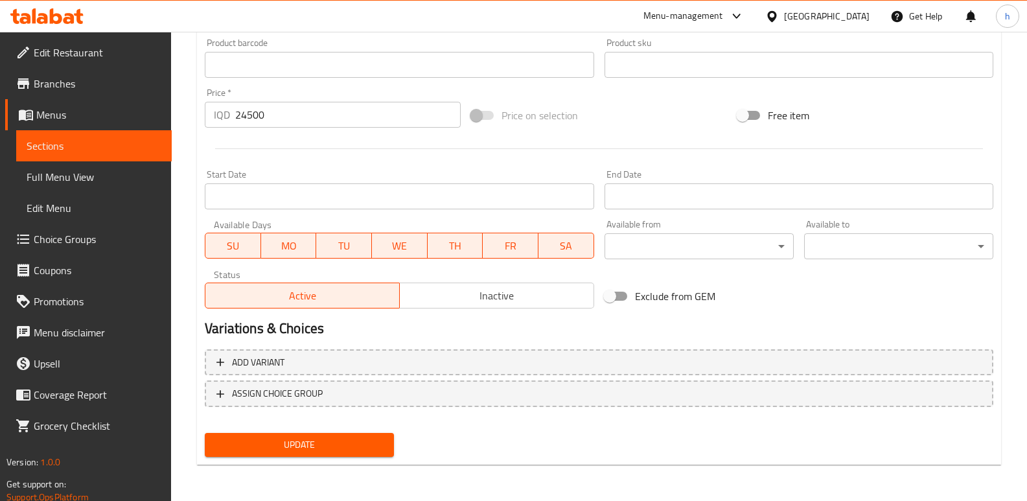
click at [317, 438] on span "Update" at bounding box center [299, 445] width 168 height 16
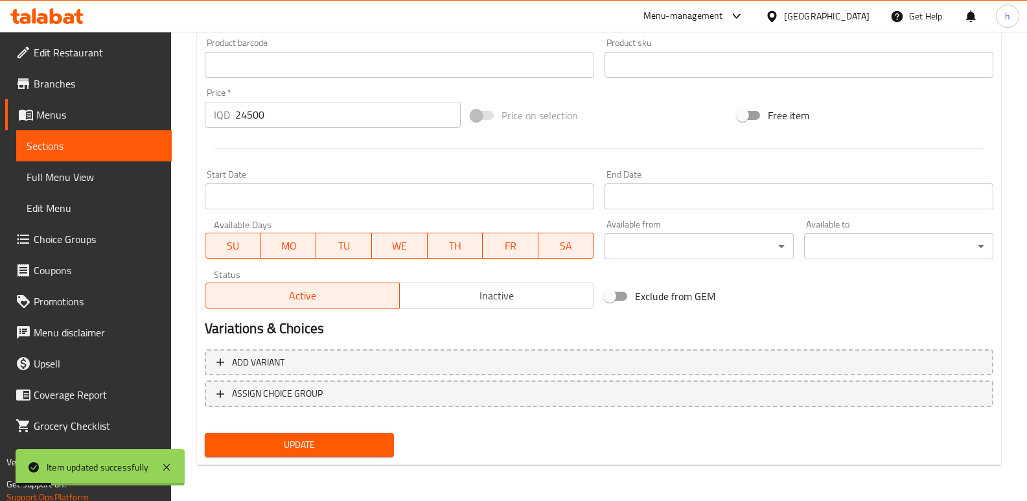
click at [132, 151] on span "Sections" at bounding box center [94, 146] width 135 height 16
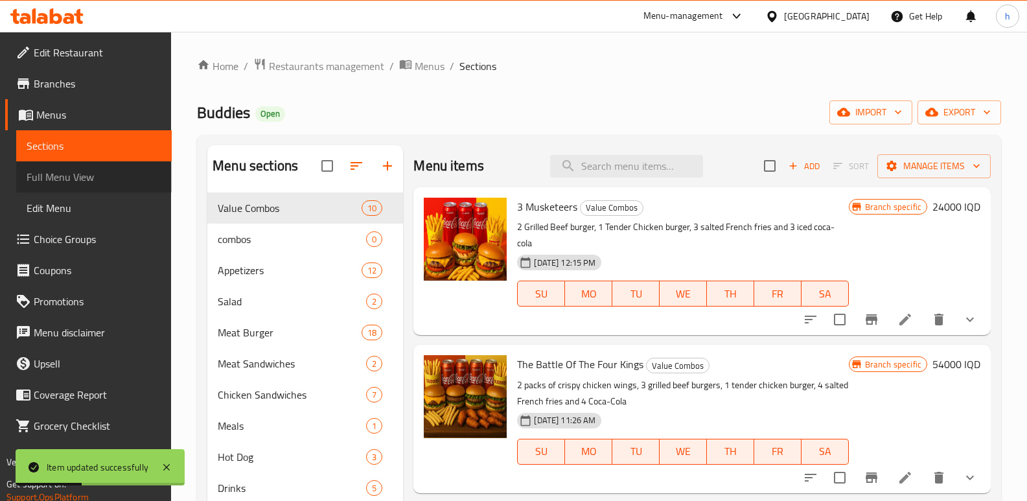
click at [93, 185] on link "Full Menu View" at bounding box center [93, 176] width 155 height 31
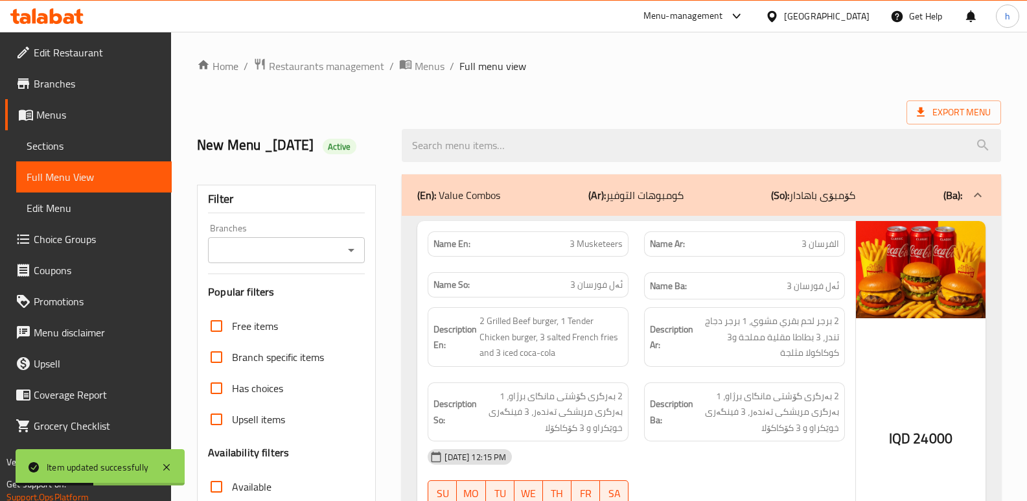
click at [266, 252] on input "Branches" at bounding box center [276, 250] width 128 height 18
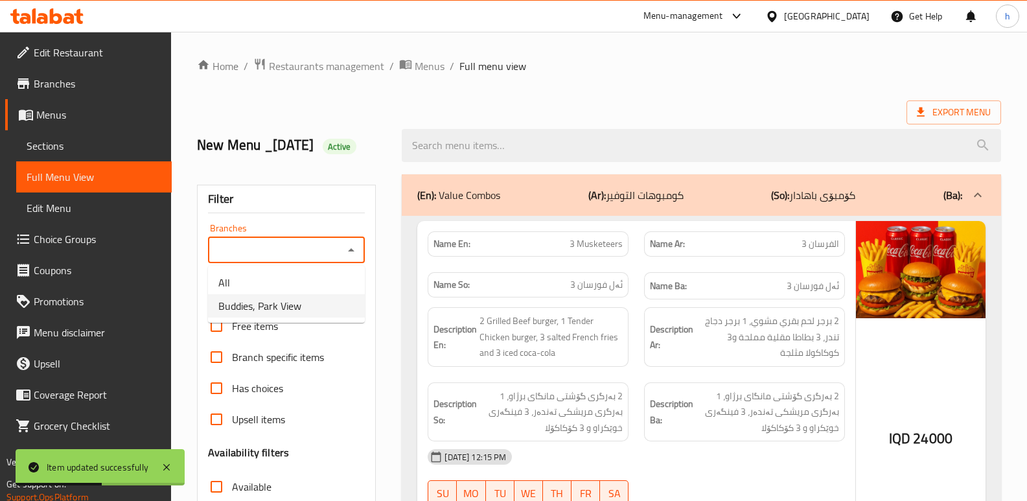
click at [279, 302] on span "Buddies, Park View" at bounding box center [259, 306] width 83 height 16
type input "Buddies, Park View"
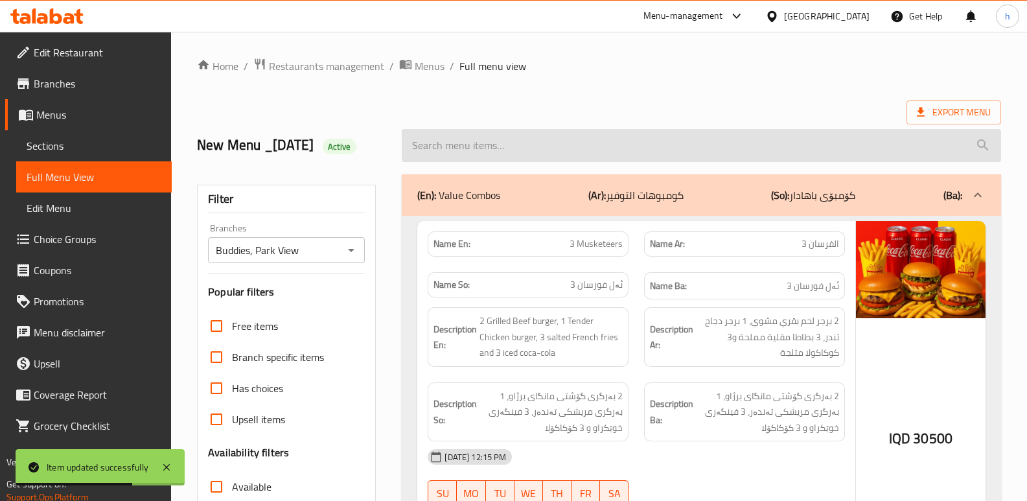
click at [542, 146] on input "search" at bounding box center [701, 145] width 599 height 33
paste input "Duo Combo"
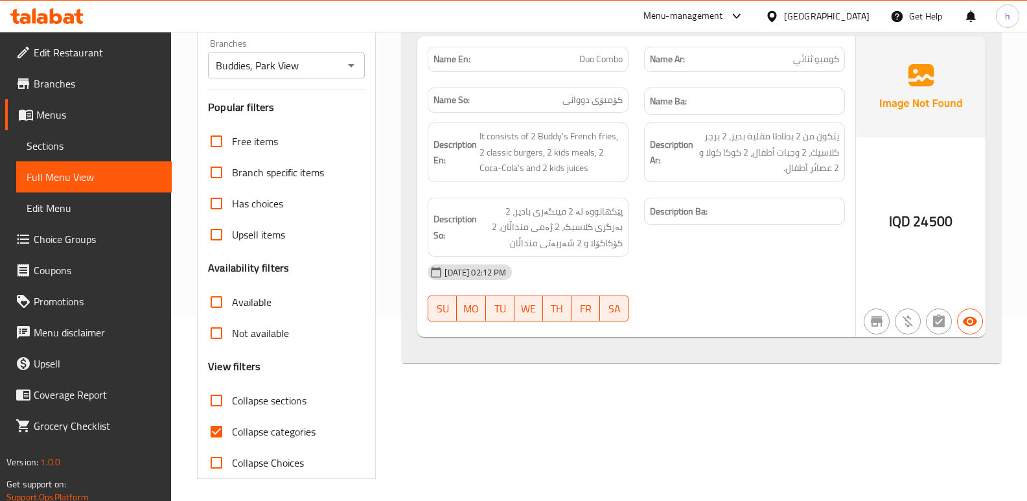
scroll to position [188, 0]
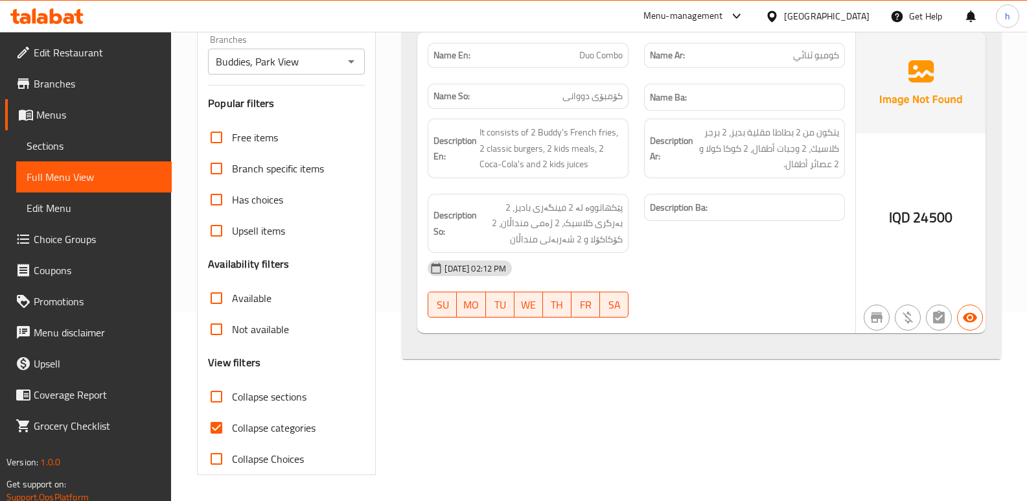
type input "Duo Combo"
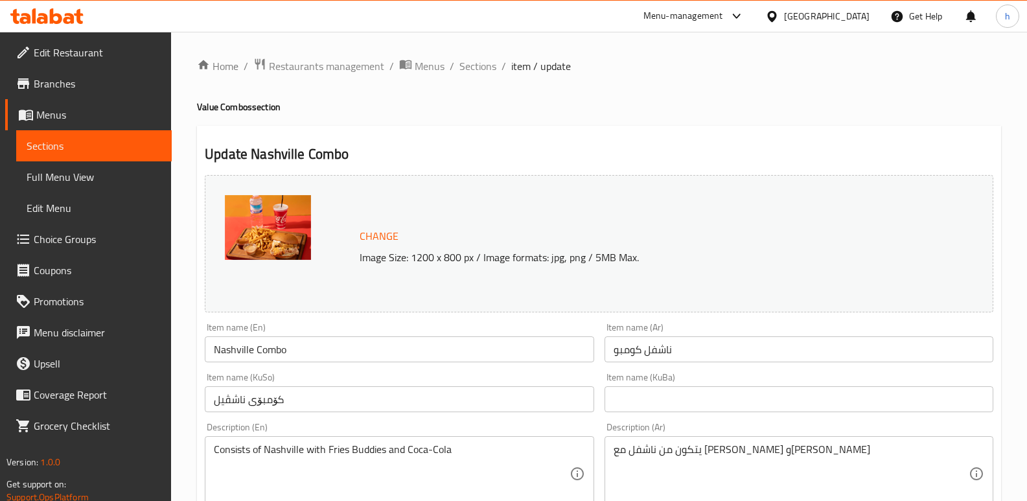
scroll to position [345, 0]
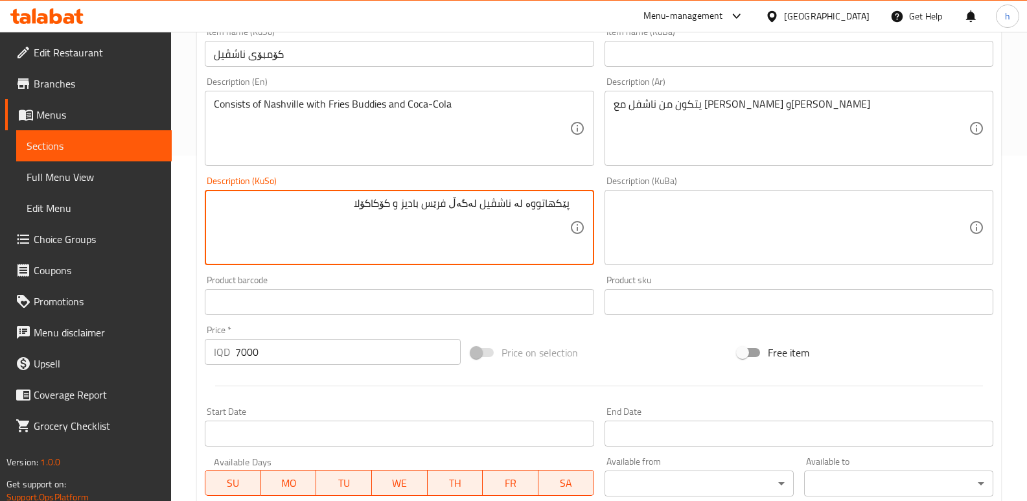
drag, startPoint x: 351, startPoint y: 201, endPoint x: 596, endPoint y: 197, distance: 244.9
click at [596, 197] on div "Description (KuSo) پێکهاتووە لە ناشڤیل لەگەڵ فرێس بادیز و کۆکاکۆلا Description …" at bounding box center [399, 220] width 399 height 99
click at [515, 56] on input "کۆمبۆی ناشڤیل" at bounding box center [399, 54] width 389 height 26
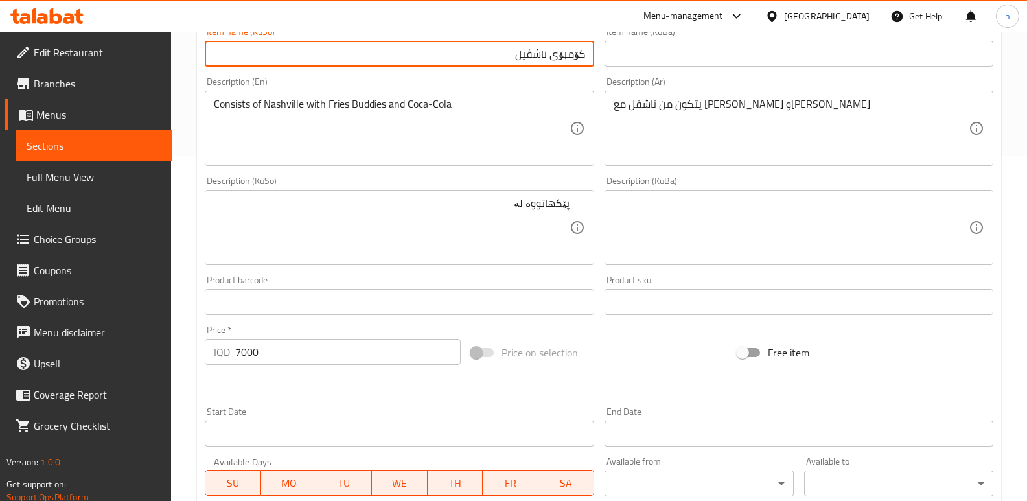
click at [527, 53] on input "کۆمبۆی ناشڤیل" at bounding box center [399, 54] width 389 height 26
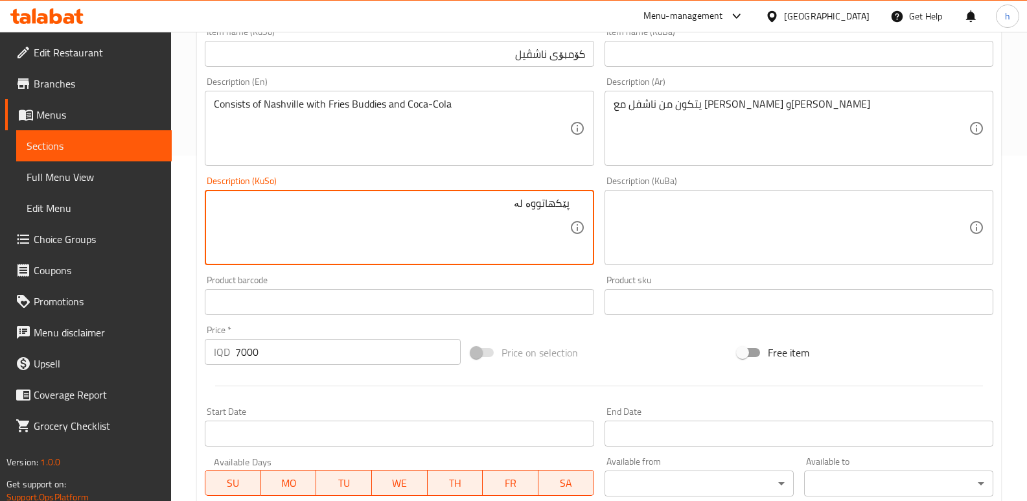
paste textarea "ناشڤیل"
type textarea "پێکهاتووە لە ناشڤیل لەگەڵ"
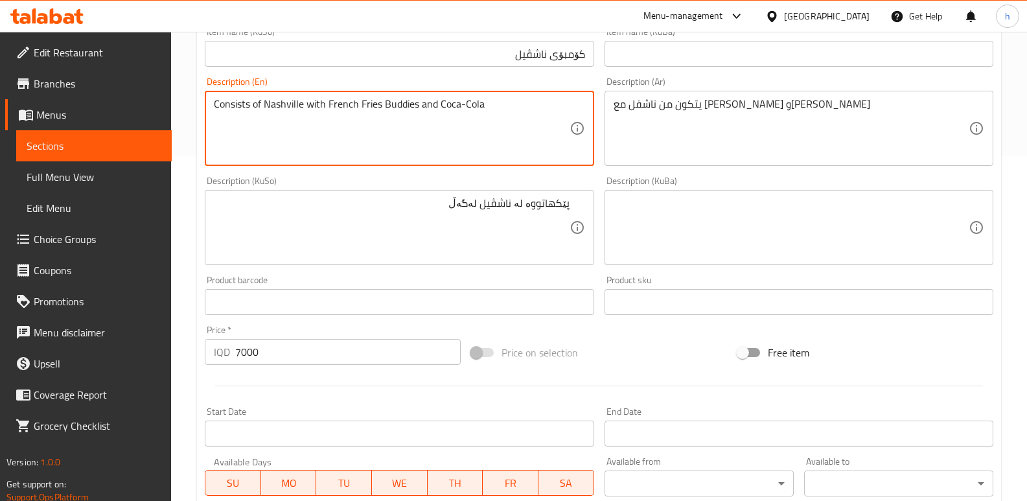
type textarea "Consists of Nashville with French Fries Buddies and Coca-Cola"
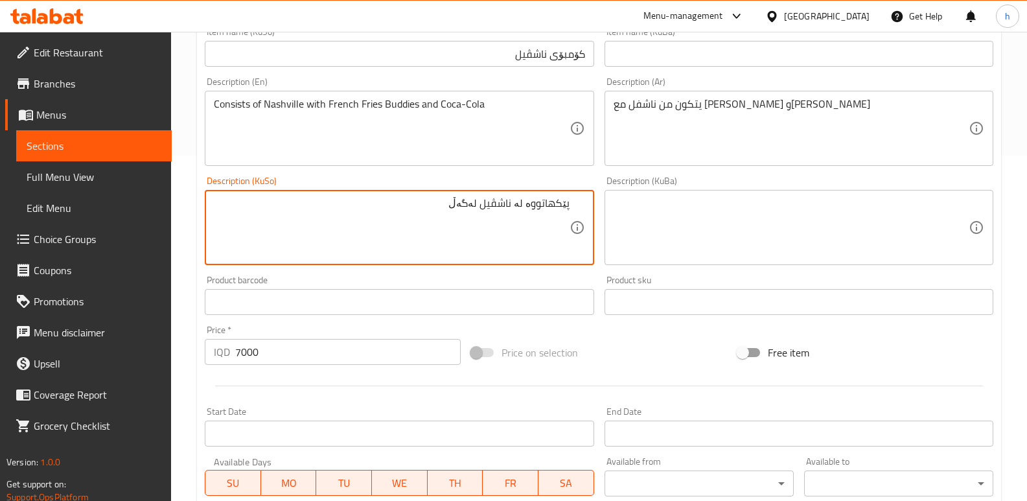
drag, startPoint x: 446, startPoint y: 205, endPoint x: 581, endPoint y: 212, distance: 135.5
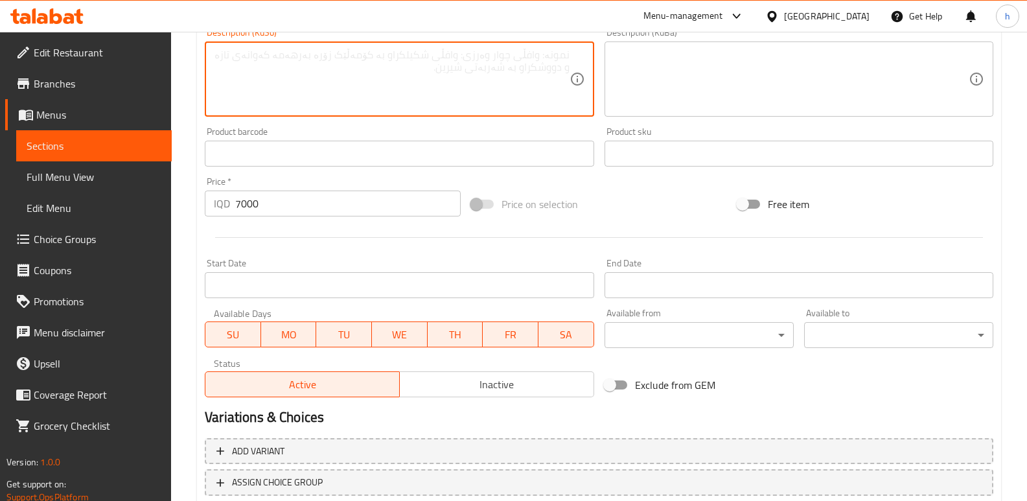
scroll to position [518, 0]
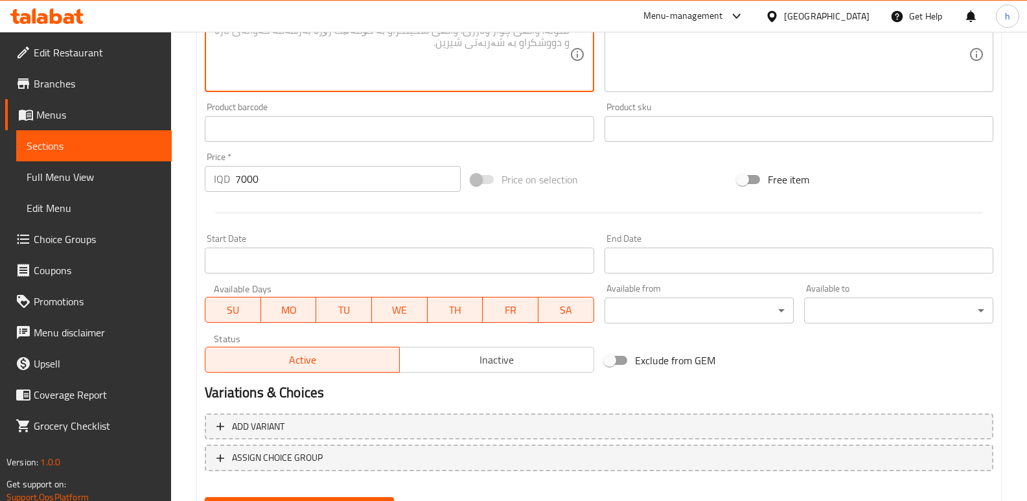
click at [76, 83] on span "Branches" at bounding box center [98, 84] width 128 height 16
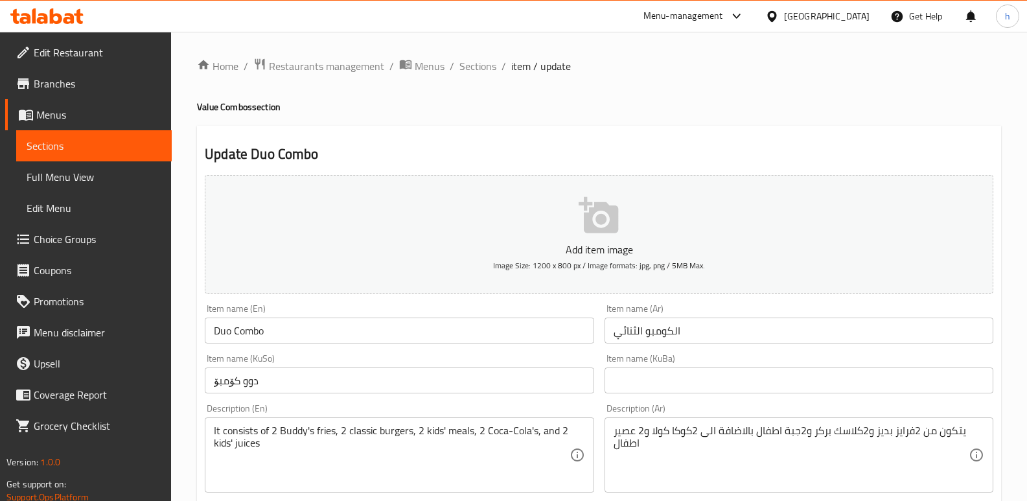
click at [60, 150] on span "Sections" at bounding box center [94, 146] width 135 height 16
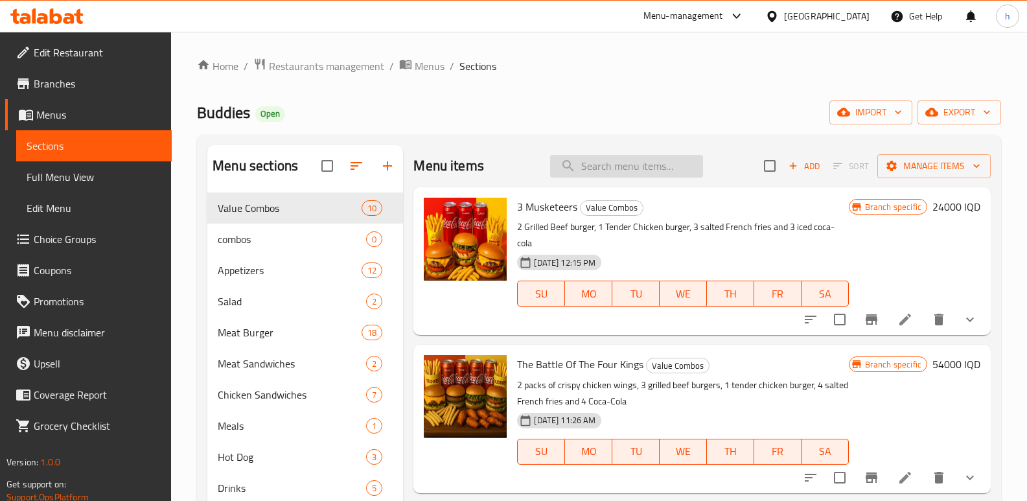
click at [624, 165] on input "search" at bounding box center [626, 166] width 153 height 23
paste input "Duo"
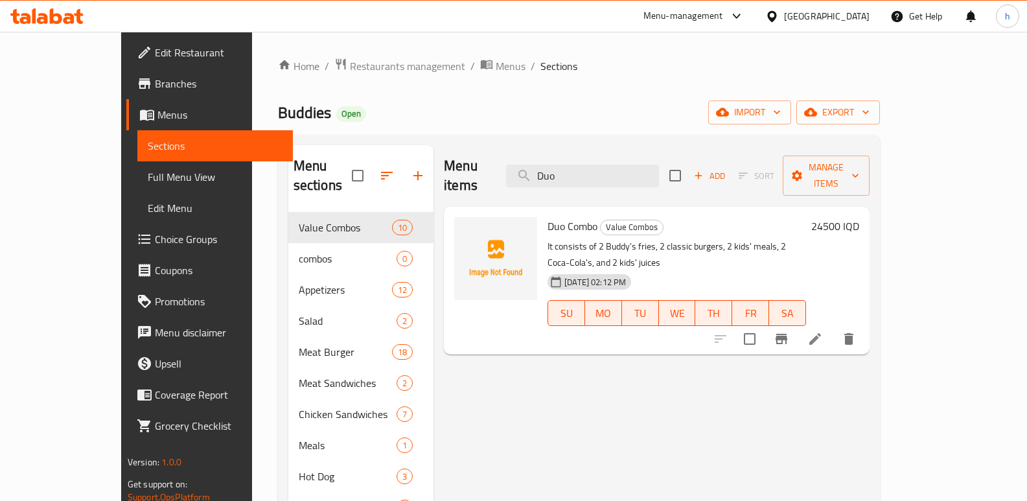
type input "Duo"
click at [62, 19] on icon at bounding box center [56, 16] width 12 height 16
